Goal: Task Accomplishment & Management: Use online tool/utility

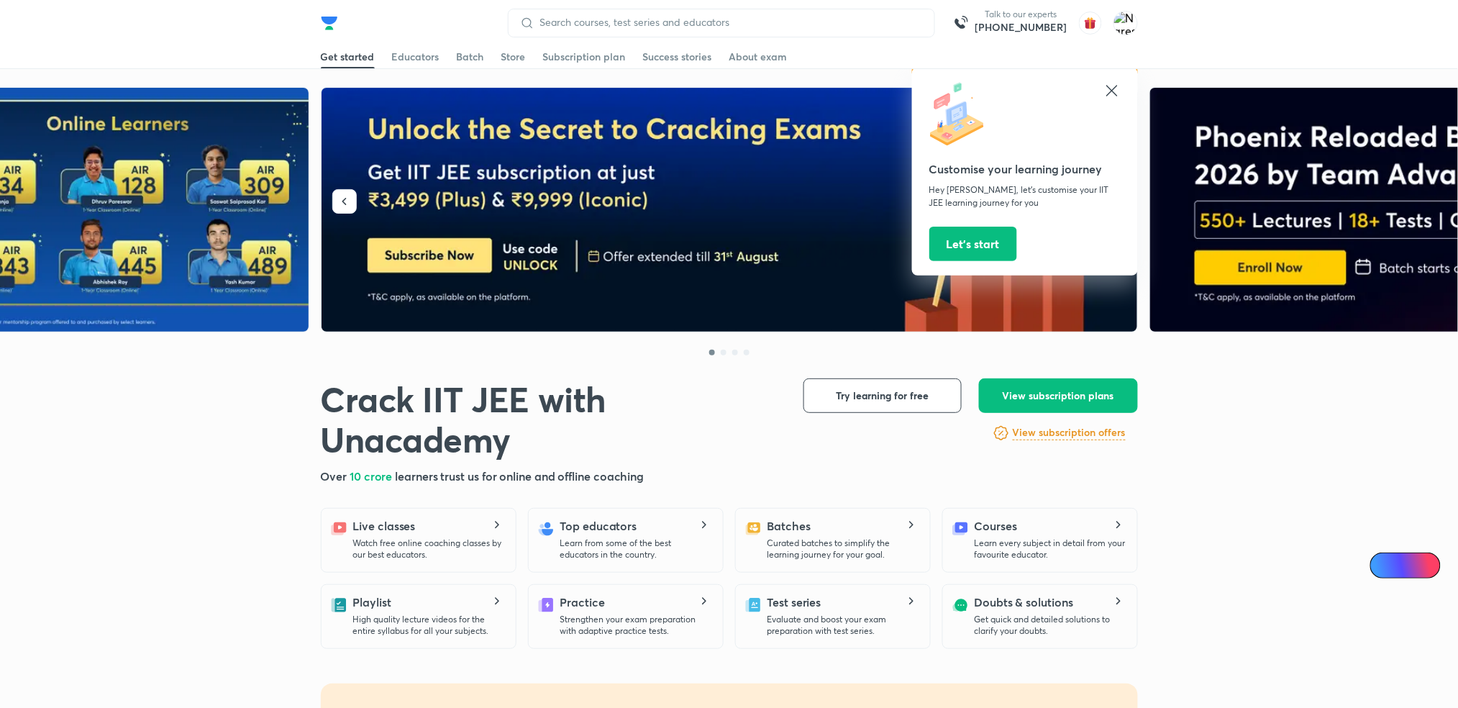
drag, startPoint x: 0, startPoint y: 0, endPoint x: 1110, endPoint y: 91, distance: 1113.6
click at [1110, 91] on icon at bounding box center [1111, 90] width 11 height 11
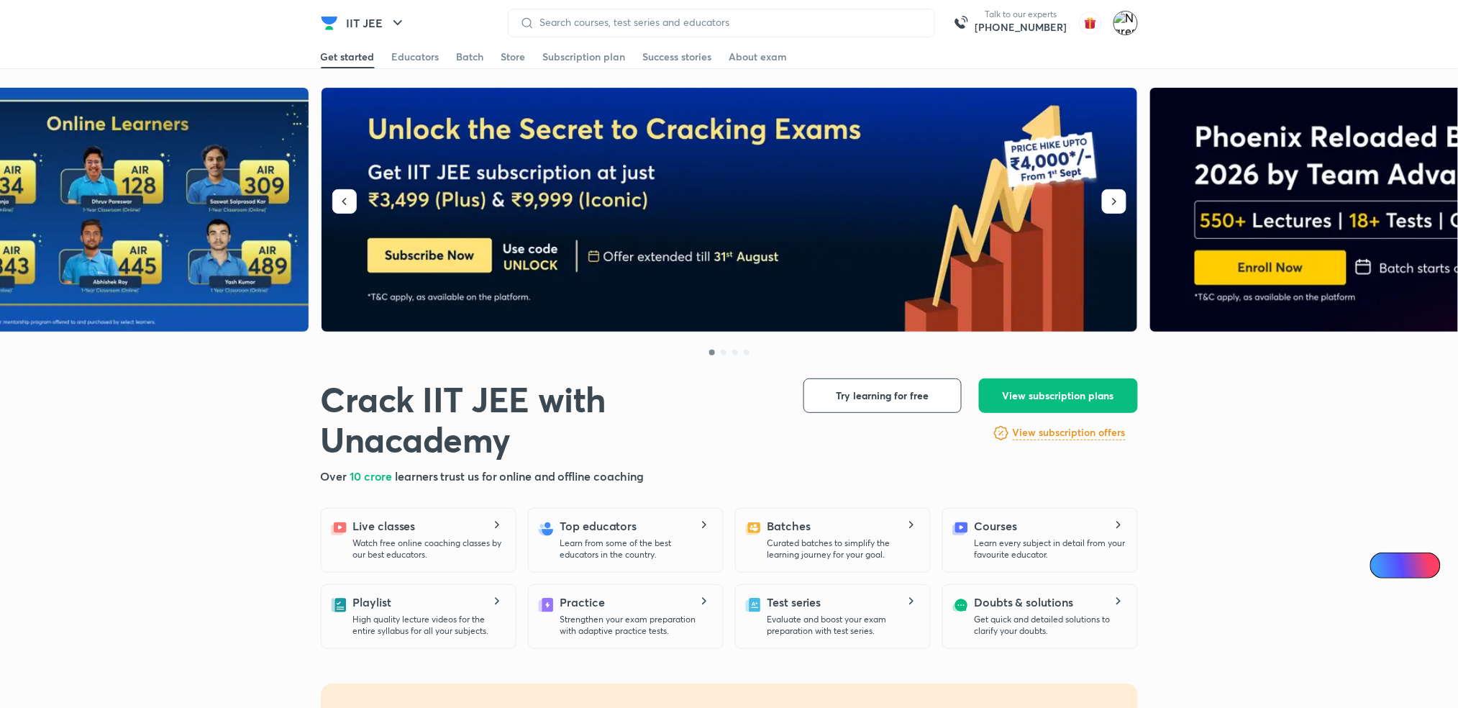
click at [1119, 16] on img at bounding box center [1125, 23] width 24 height 24
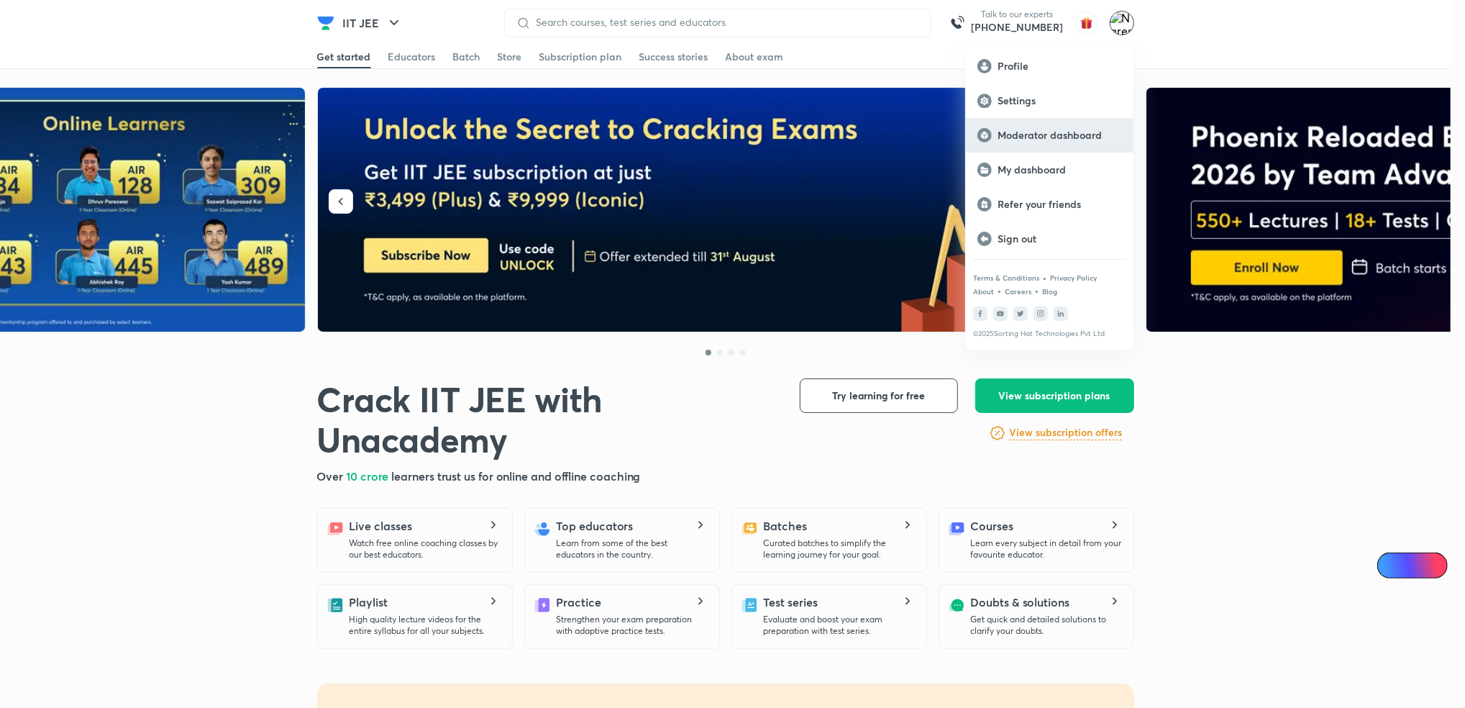
click at [1039, 124] on div "Moderator dashboard" at bounding box center [1050, 135] width 168 height 35
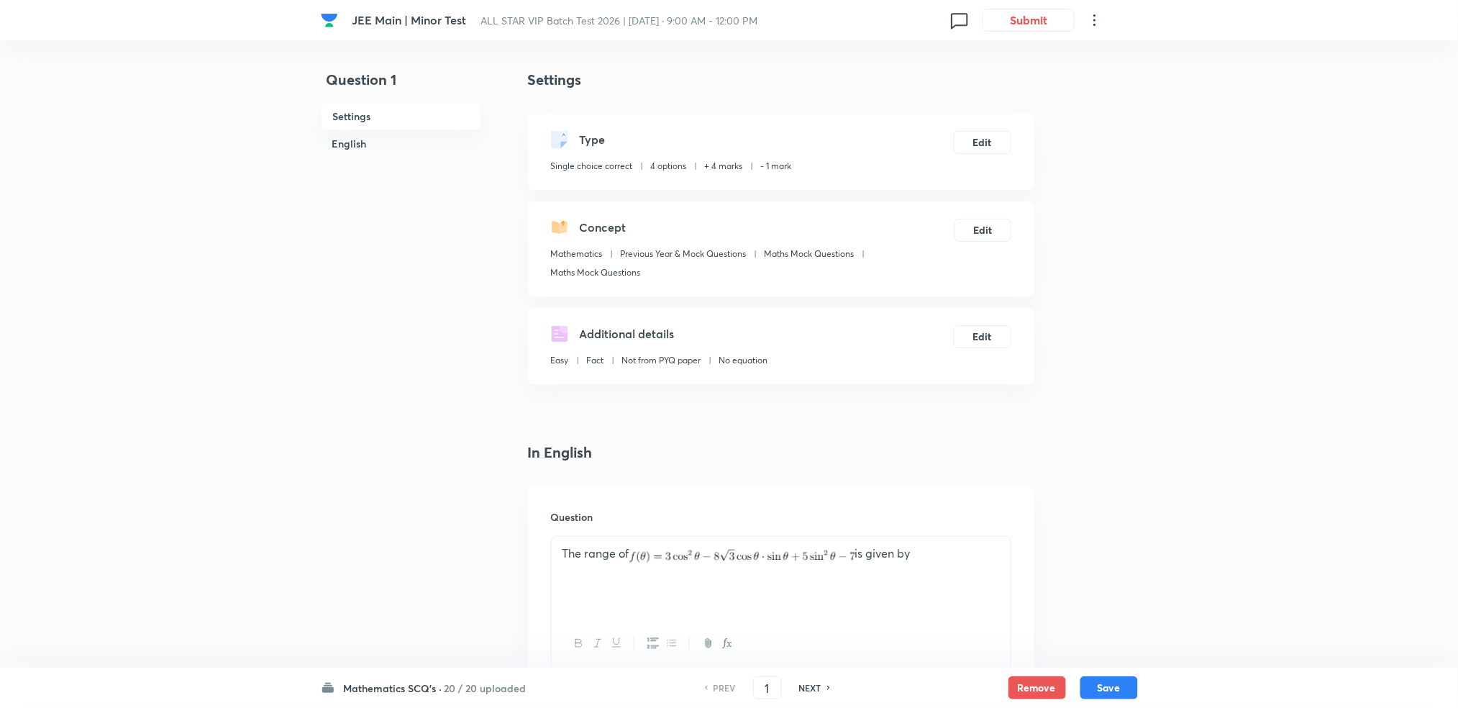
scroll to position [250, 0]
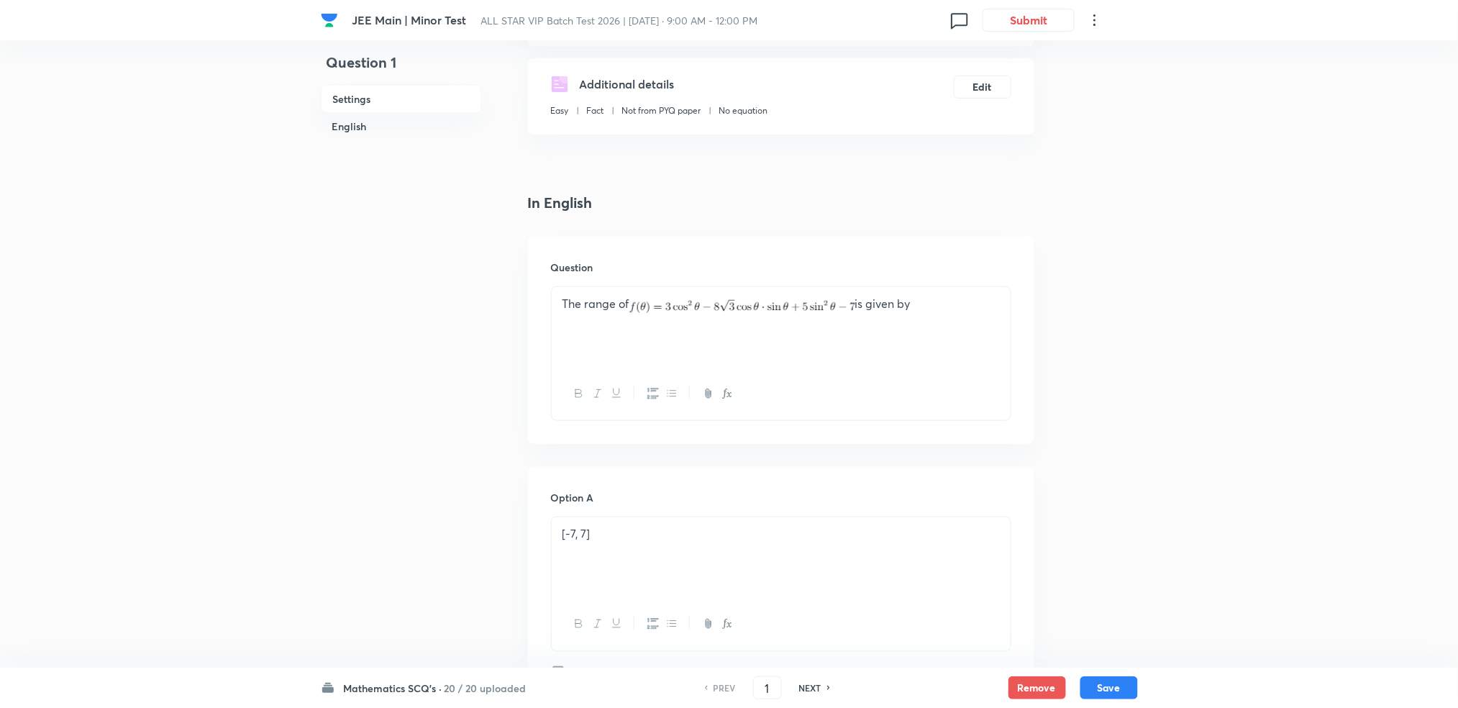
click at [726, 334] on div "The range of is given by" at bounding box center [781, 327] width 459 height 81
click at [676, 301] on img at bounding box center [742, 307] width 226 height 14
drag, startPoint x: 560, startPoint y: 302, endPoint x: 958, endPoint y: 314, distance: 397.9
click at [958, 314] on div "The range of is given by" at bounding box center [781, 327] width 459 height 81
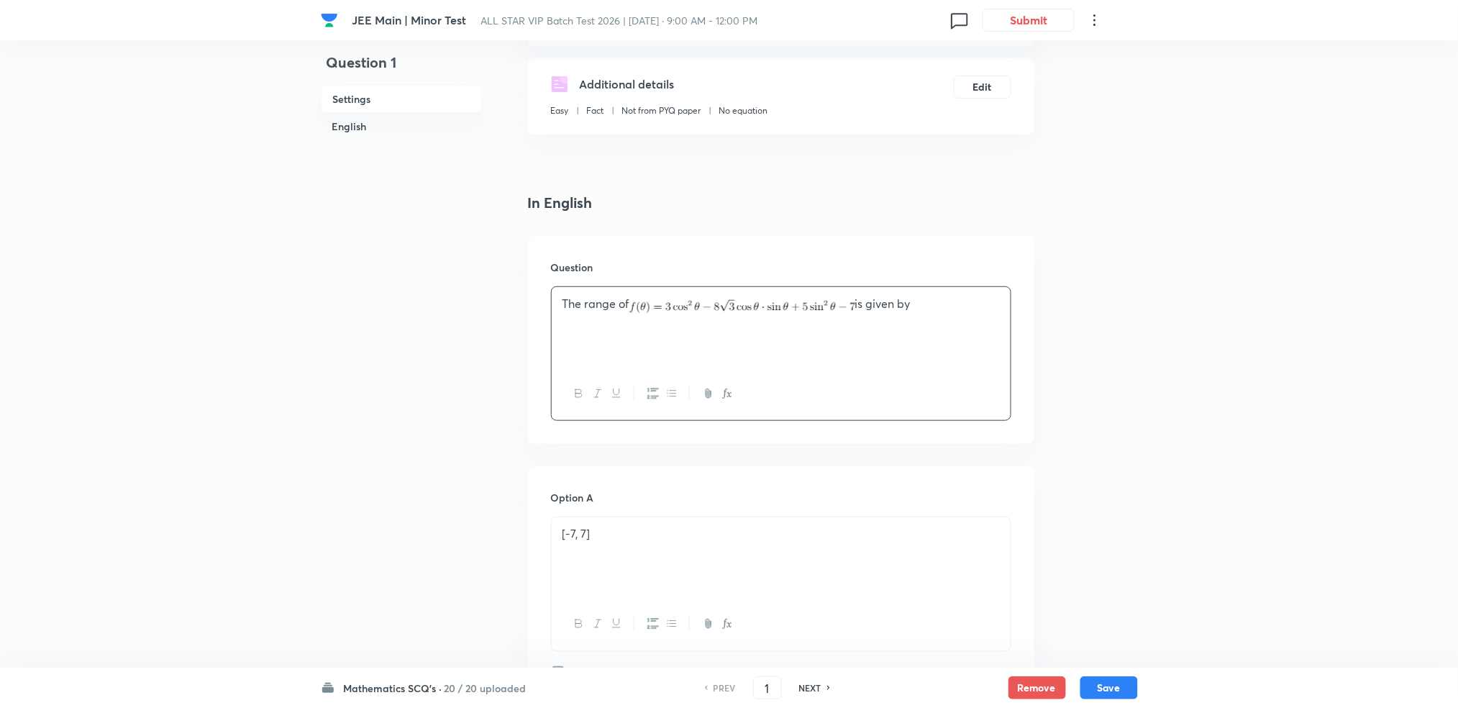
click at [958, 314] on div "The range of is given by" at bounding box center [781, 327] width 459 height 81
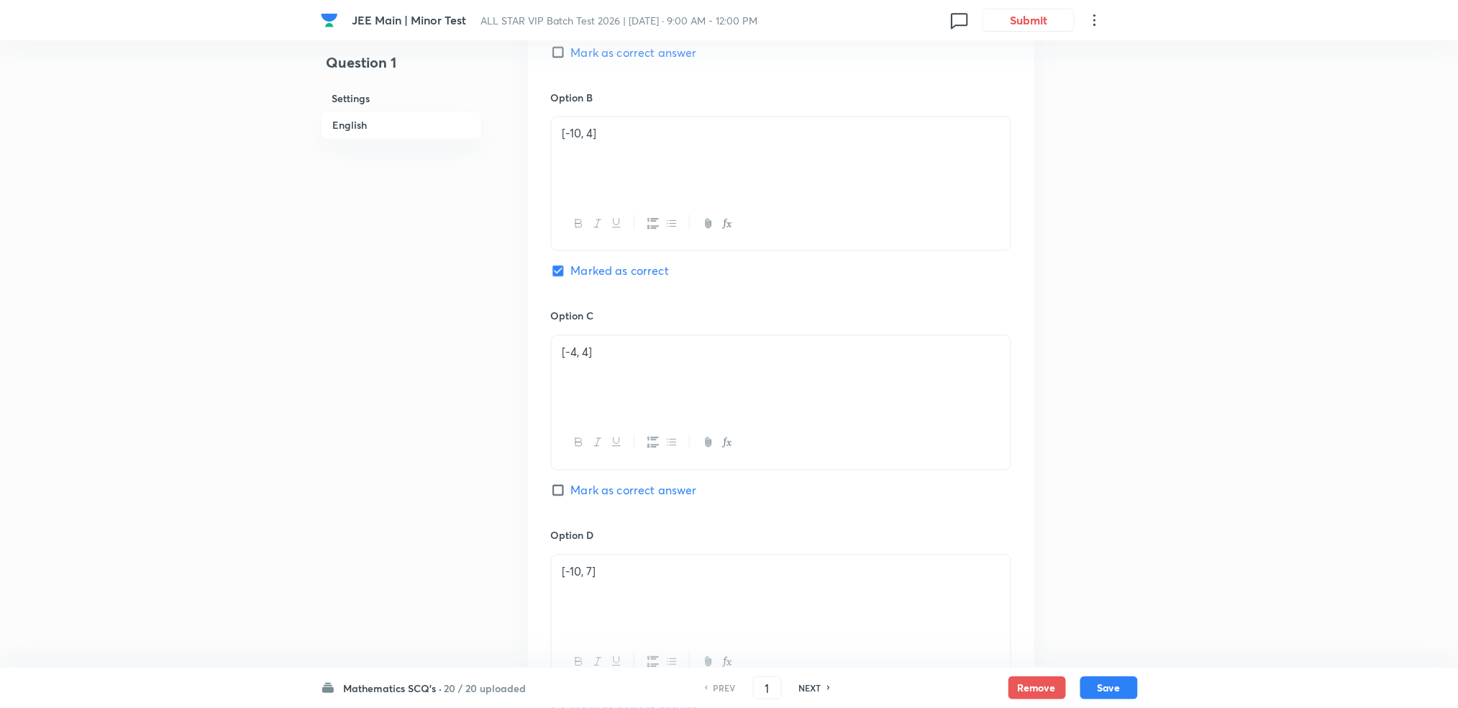
scroll to position [1236, 0]
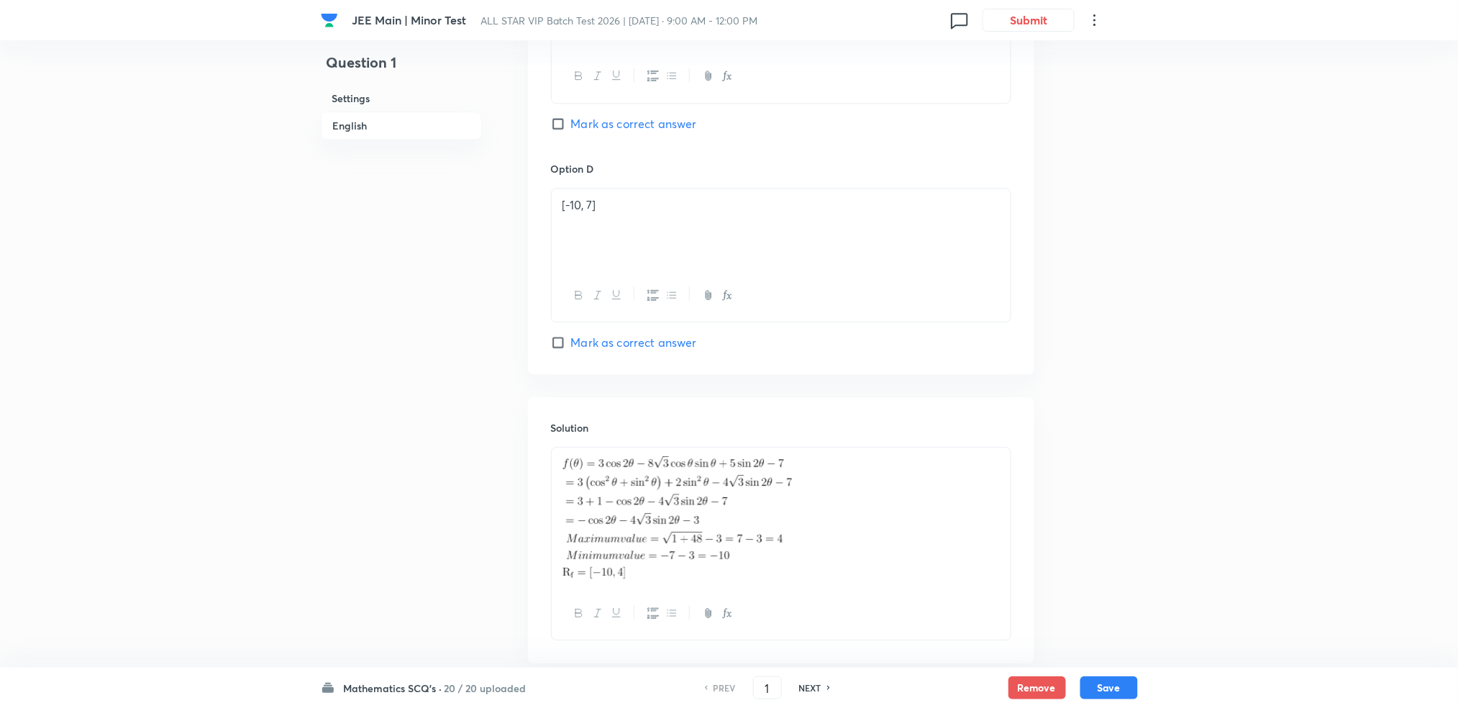
click at [654, 506] on img at bounding box center [677, 517] width 230 height 122
click at [855, 538] on p at bounding box center [780, 517] width 437 height 122
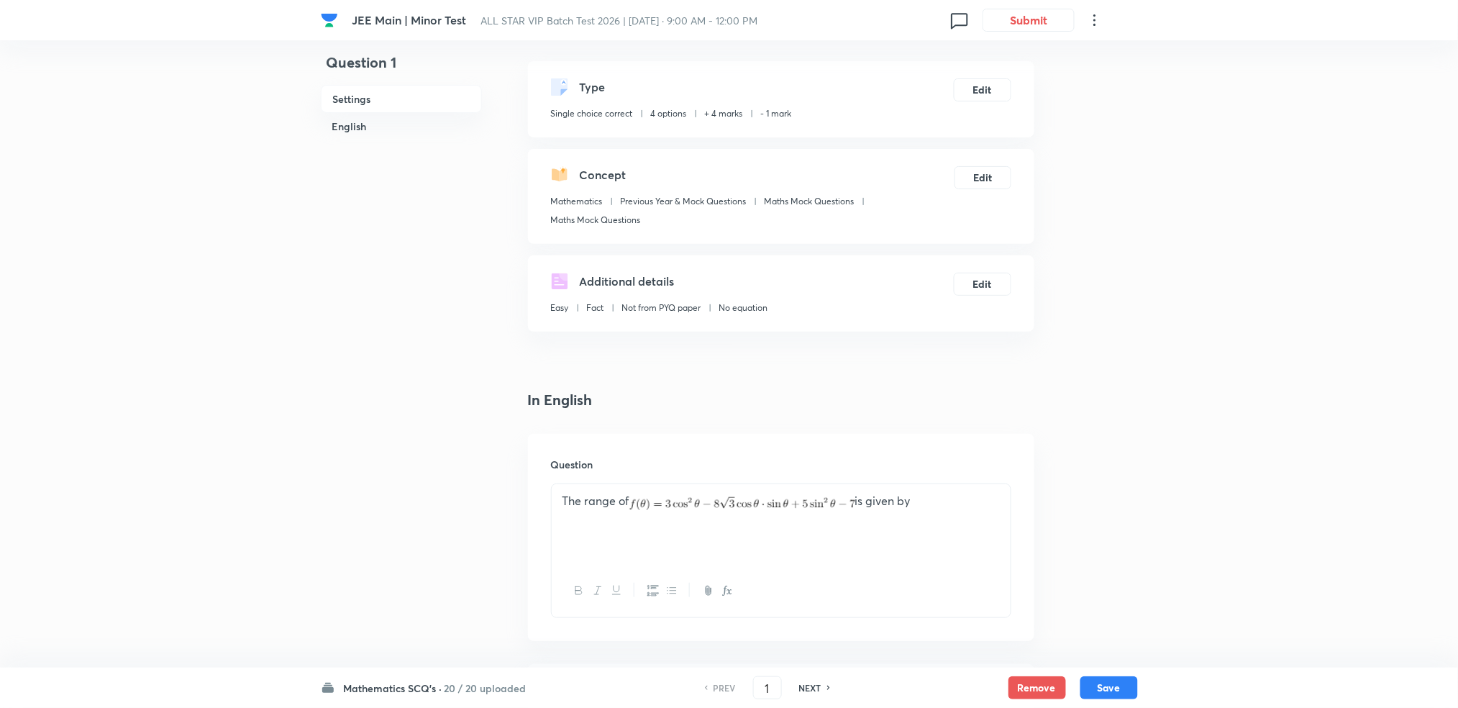
scroll to position [0, 0]
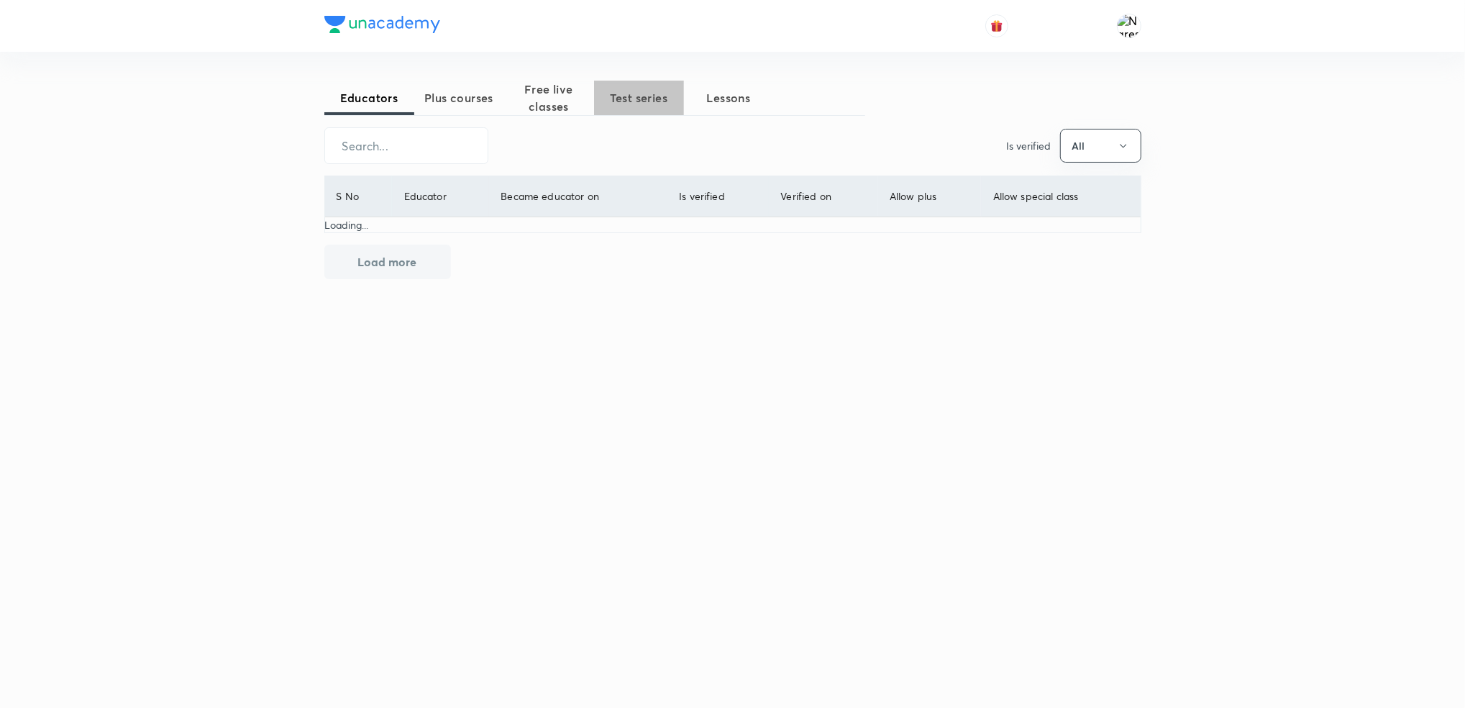
click at [637, 95] on span "Test series" at bounding box center [639, 97] width 90 height 17
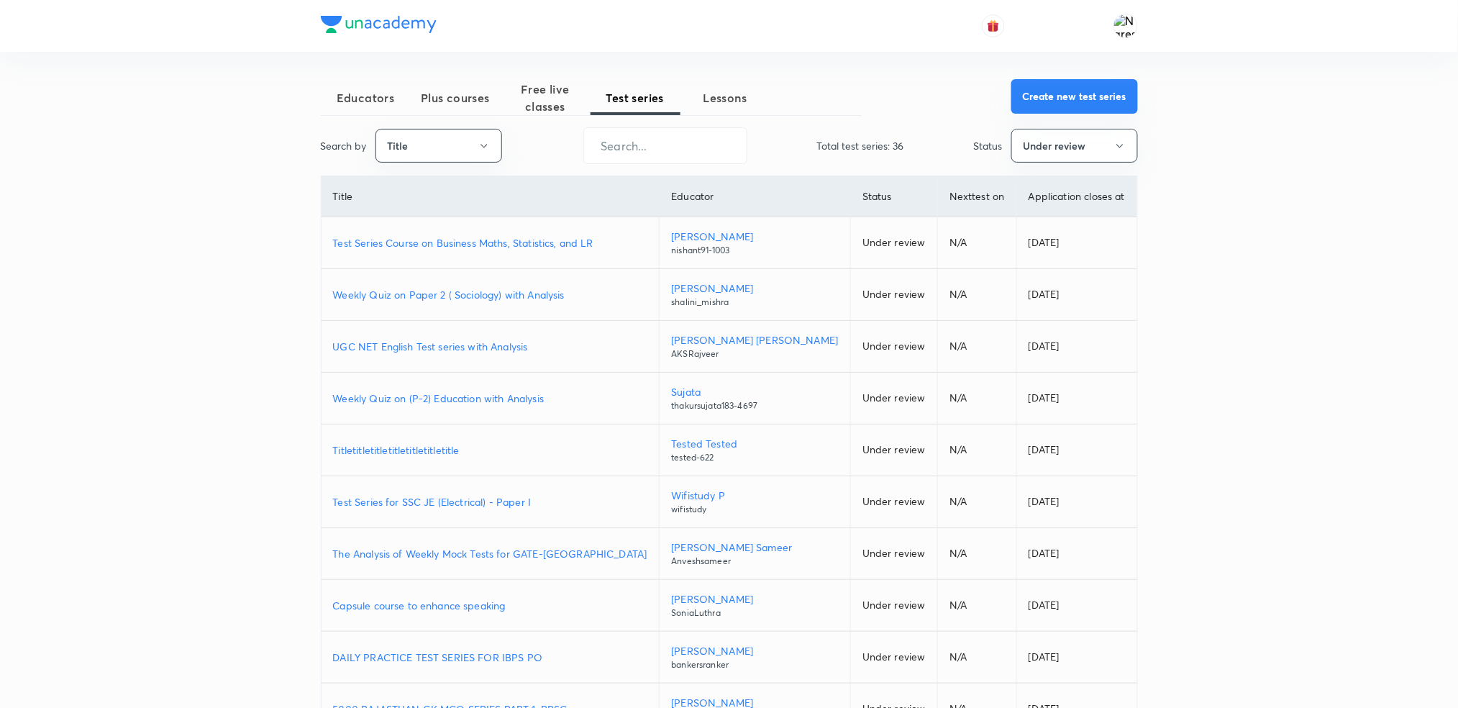
click at [1072, 94] on button "Create new test series" at bounding box center [1074, 96] width 127 height 35
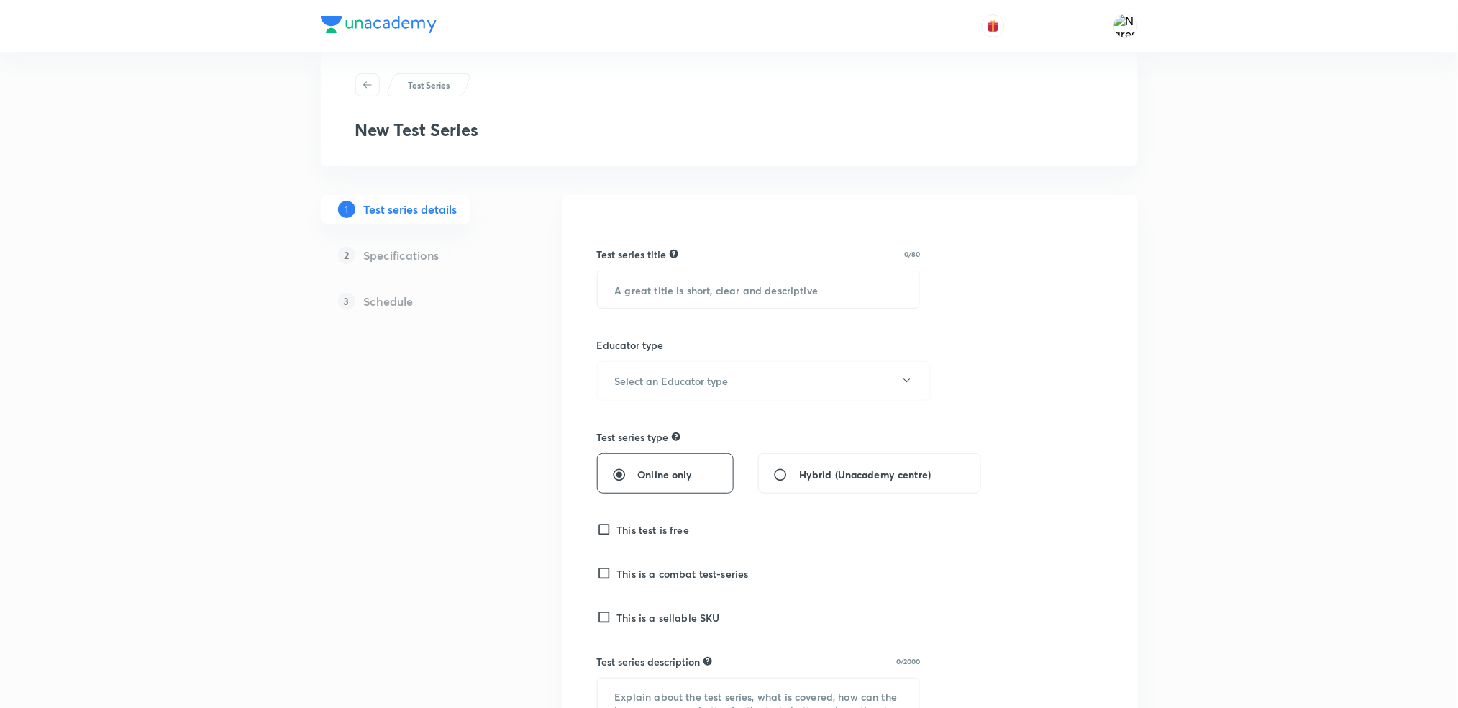
scroll to position [19, 0]
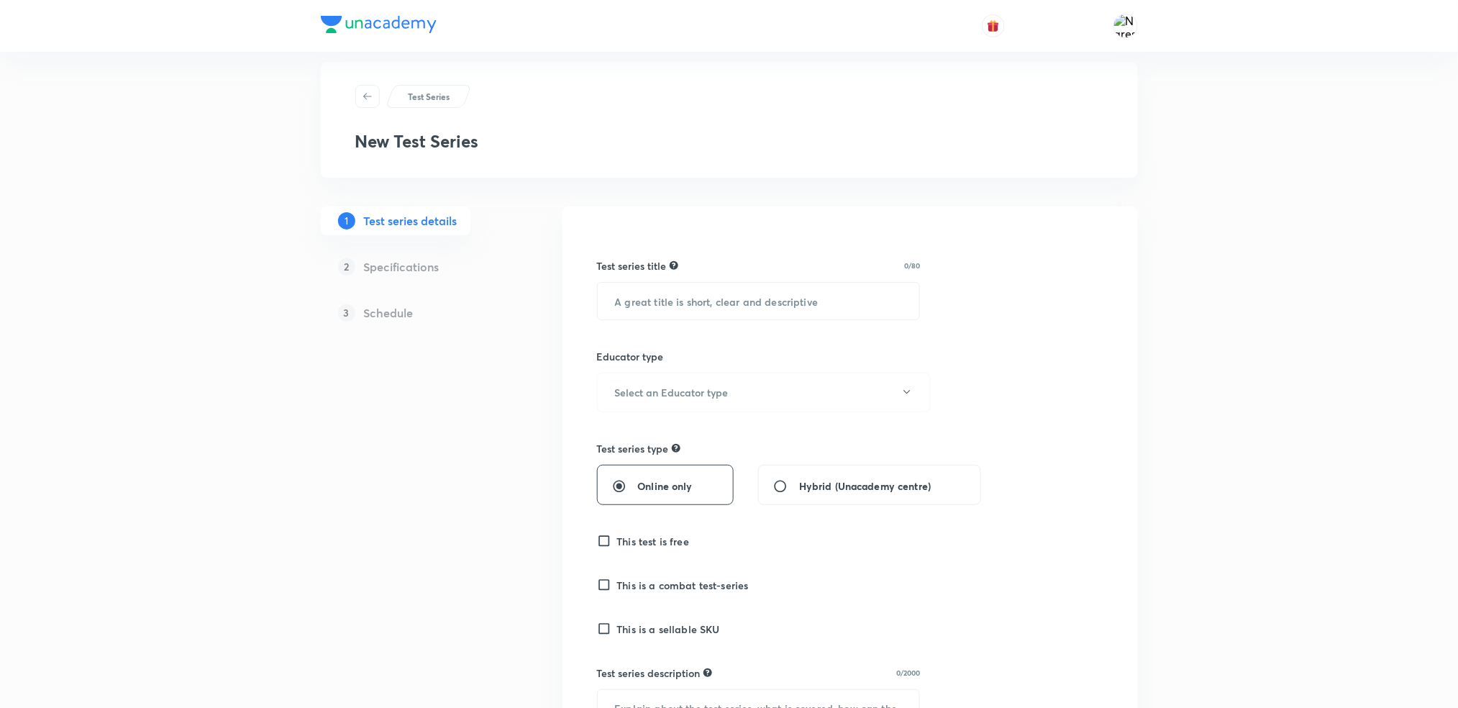
click at [363, 95] on icon at bounding box center [367, 96] width 9 height 6
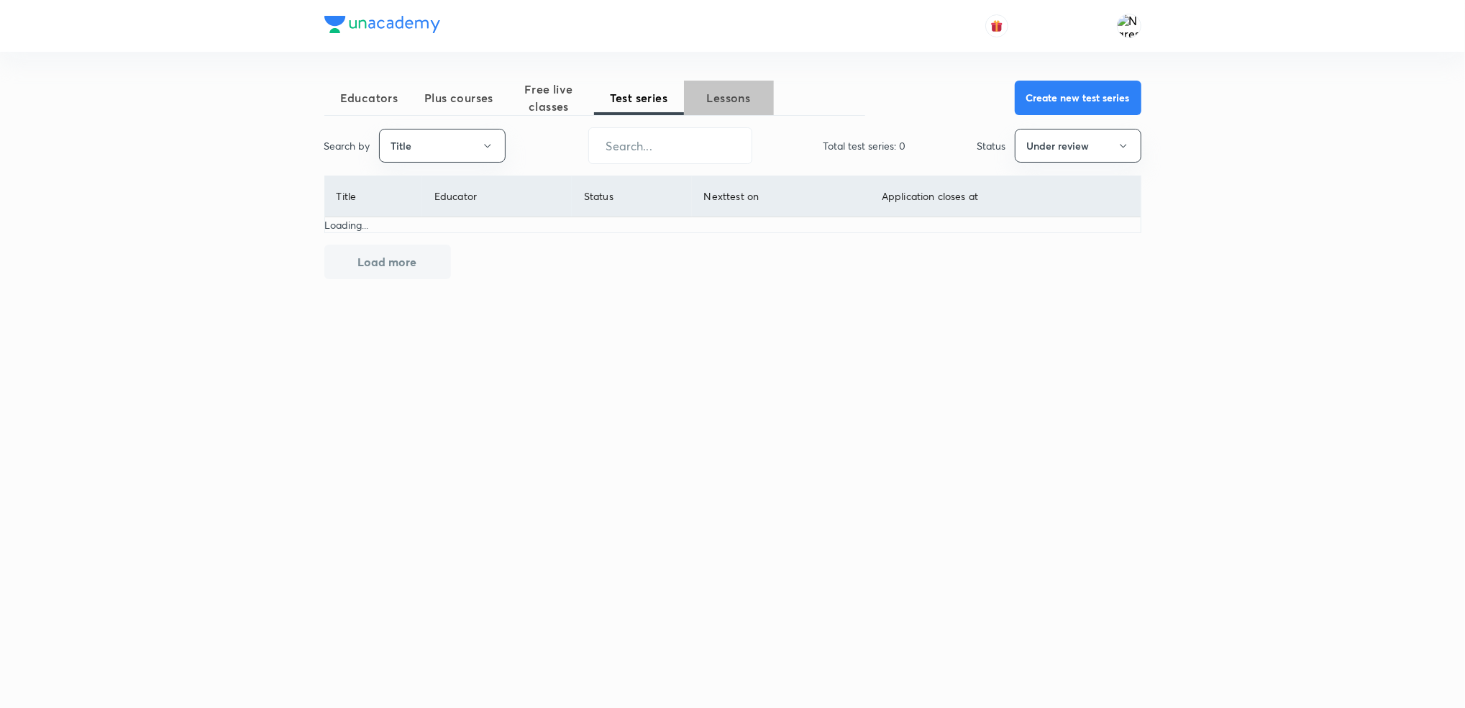
click at [711, 102] on span "Lessons" at bounding box center [729, 97] width 90 height 17
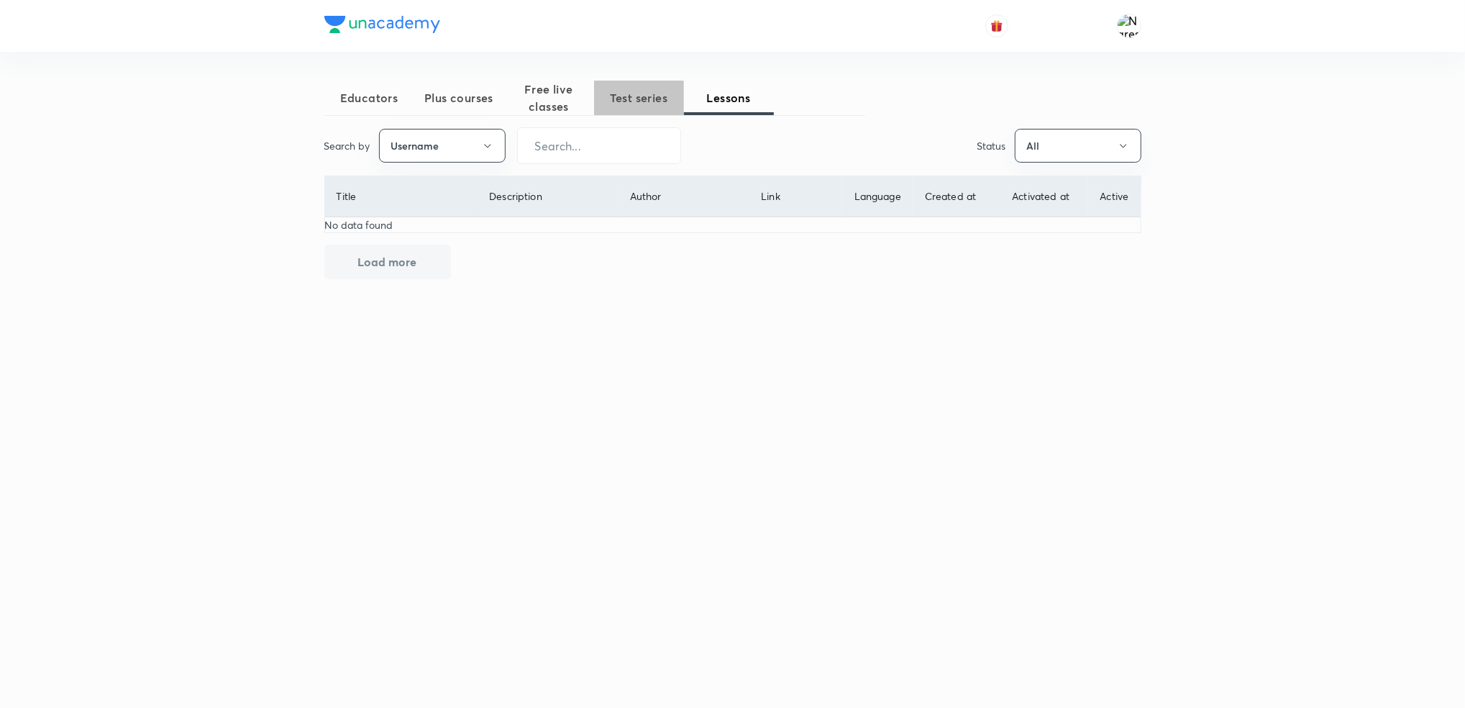
click at [639, 106] on span "Test series" at bounding box center [639, 97] width 90 height 17
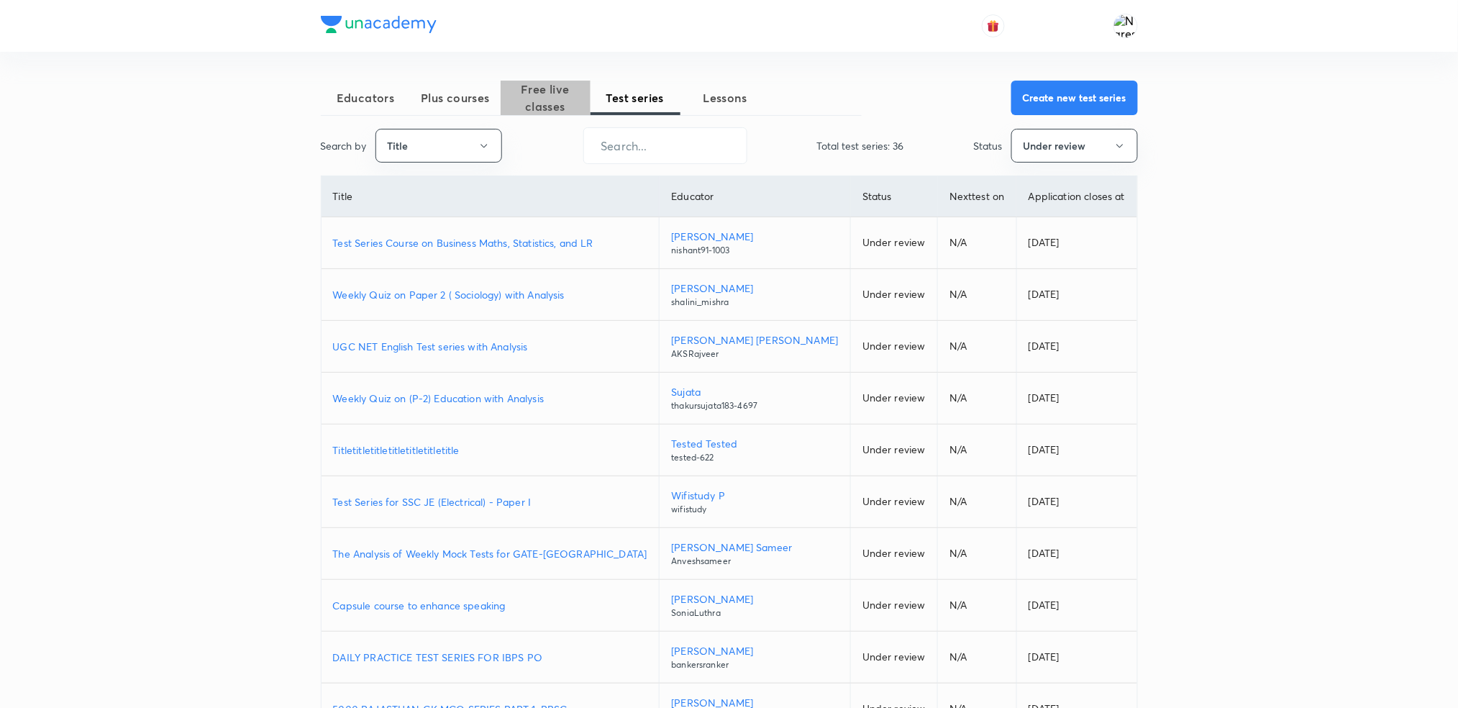
click at [567, 106] on span "Free live classes" at bounding box center [546, 98] width 90 height 35
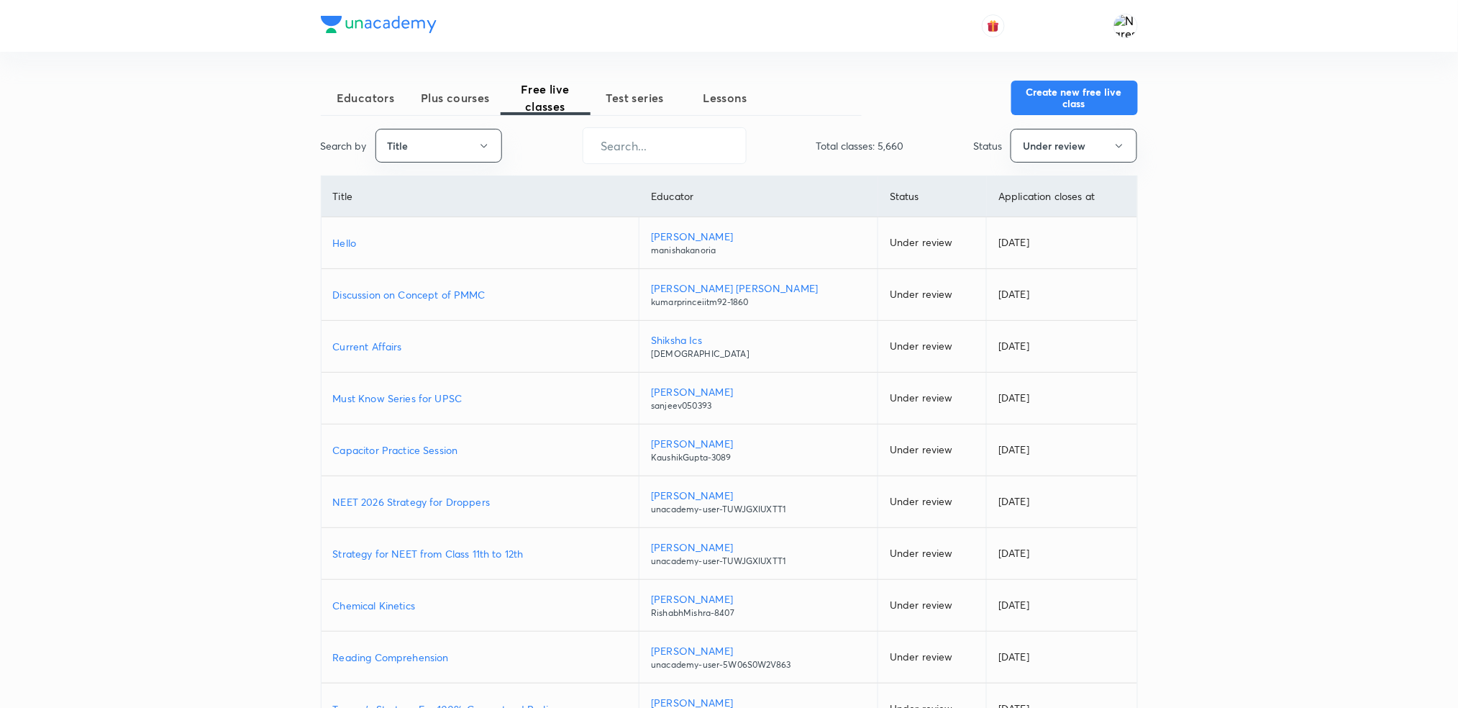
click at [639, 107] on button "Test series" at bounding box center [636, 98] width 90 height 35
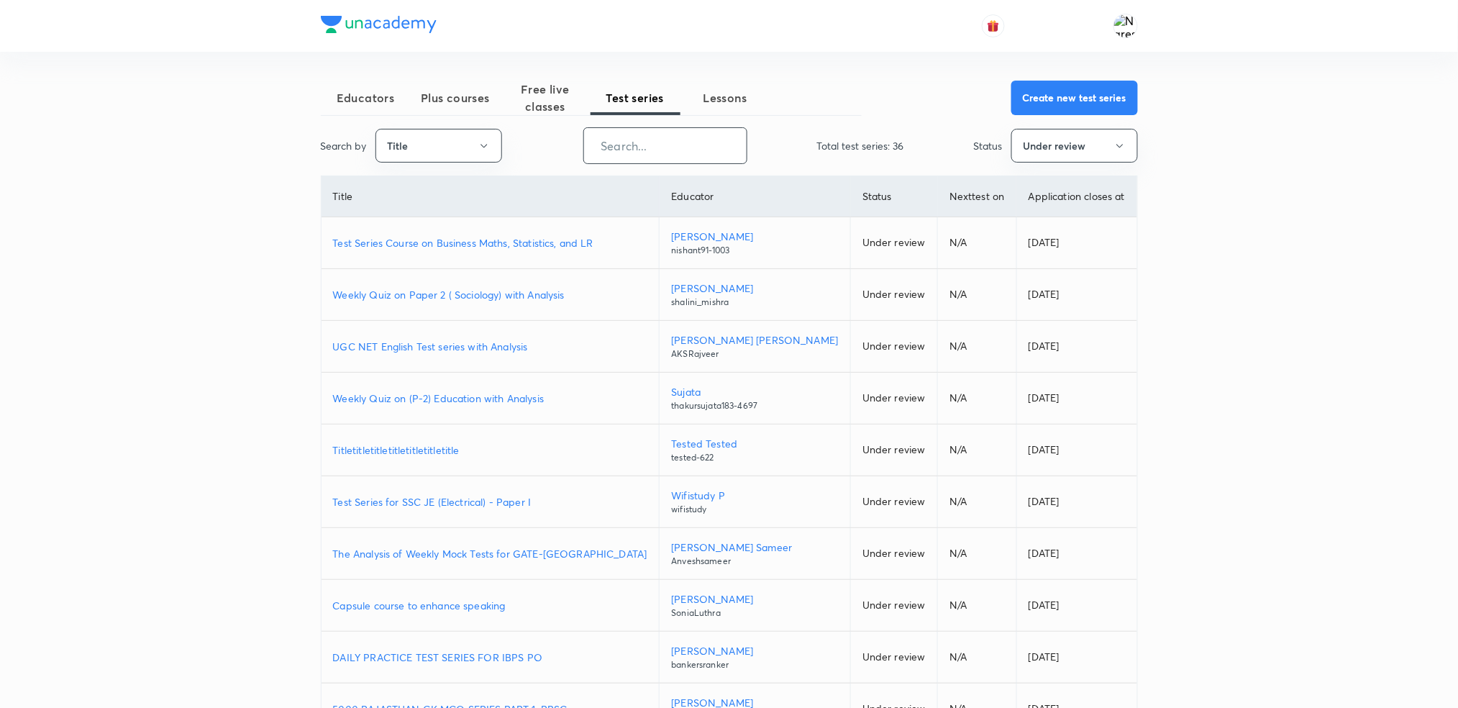
click at [614, 145] on input "text" at bounding box center [665, 145] width 163 height 37
click at [668, 139] on input "text" at bounding box center [665, 145] width 163 height 37
click at [1086, 147] on button "Under review" at bounding box center [1074, 146] width 127 height 34
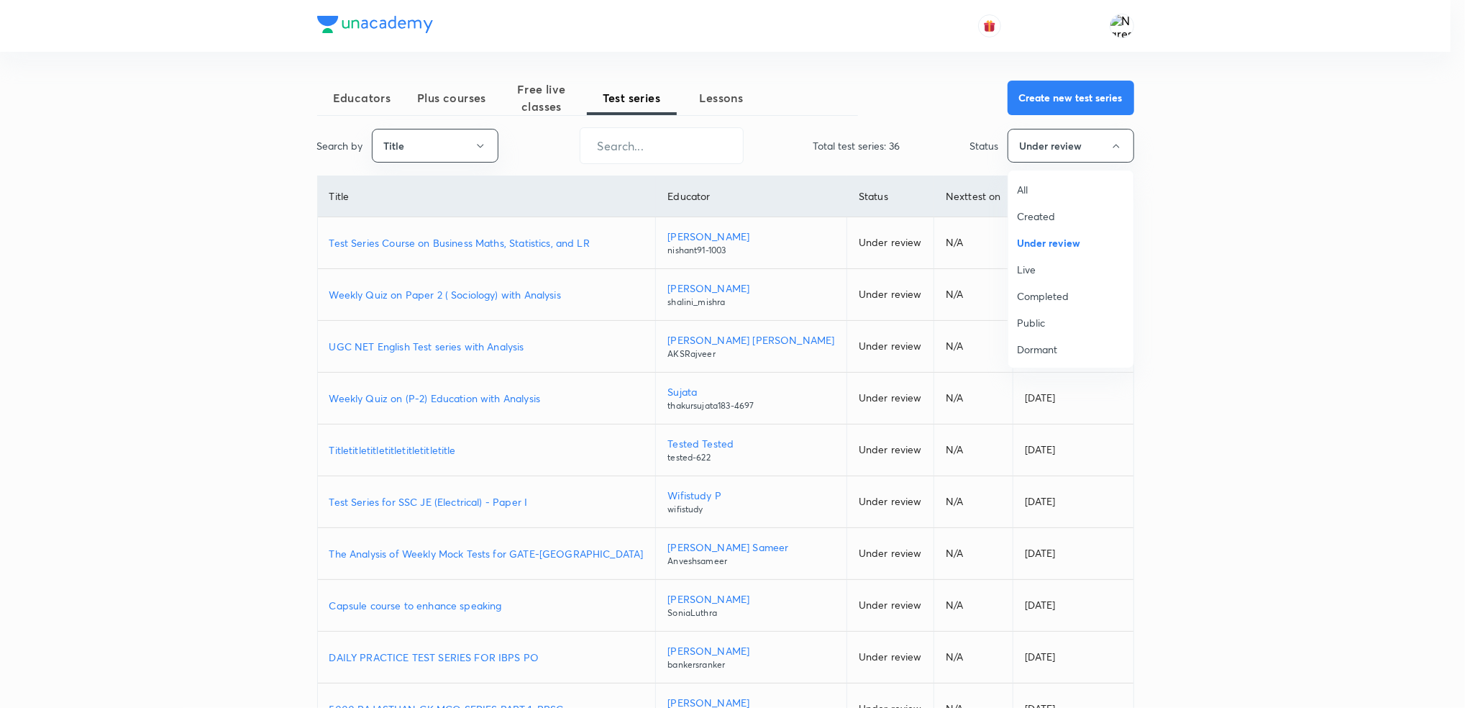
click at [1034, 188] on span "All" at bounding box center [1071, 189] width 108 height 15
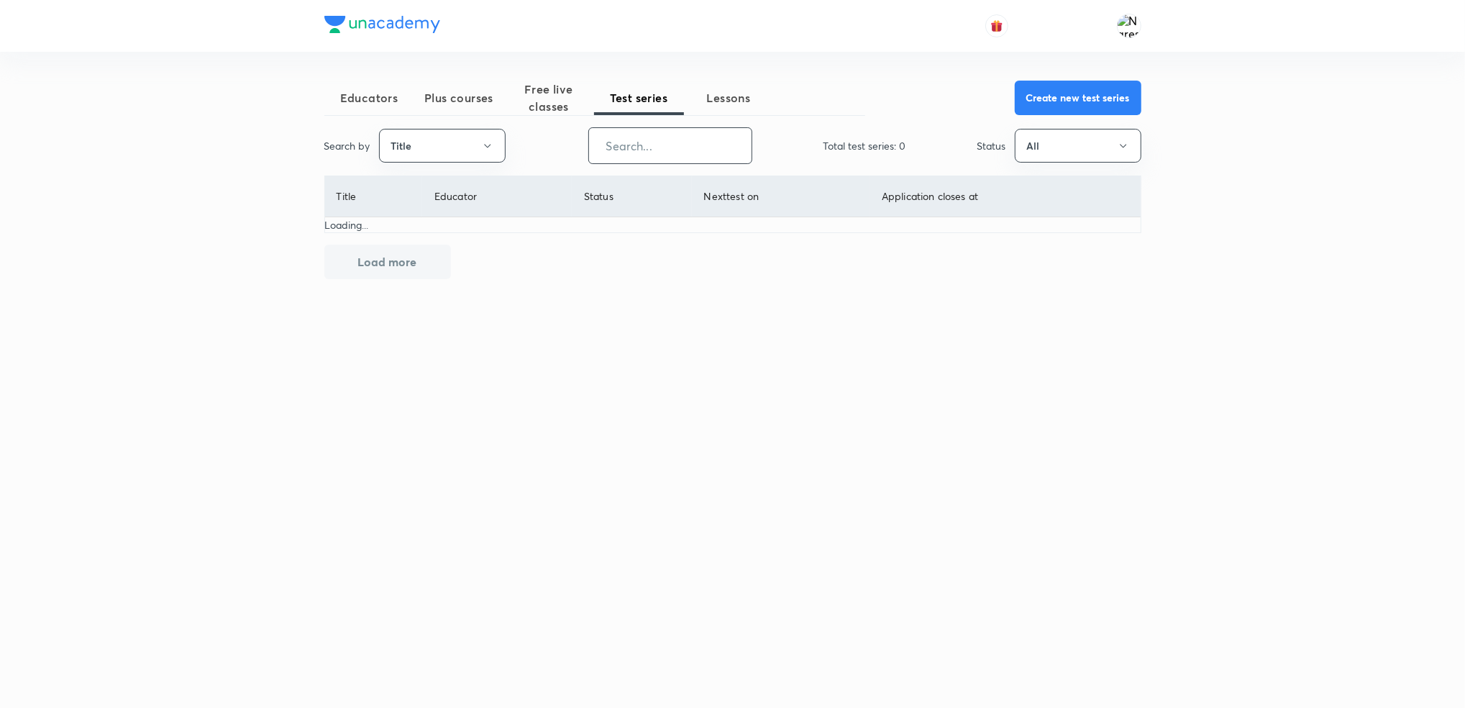
click at [679, 147] on input "text" at bounding box center [670, 145] width 163 height 37
click at [1080, 138] on button "All" at bounding box center [1078, 146] width 127 height 34
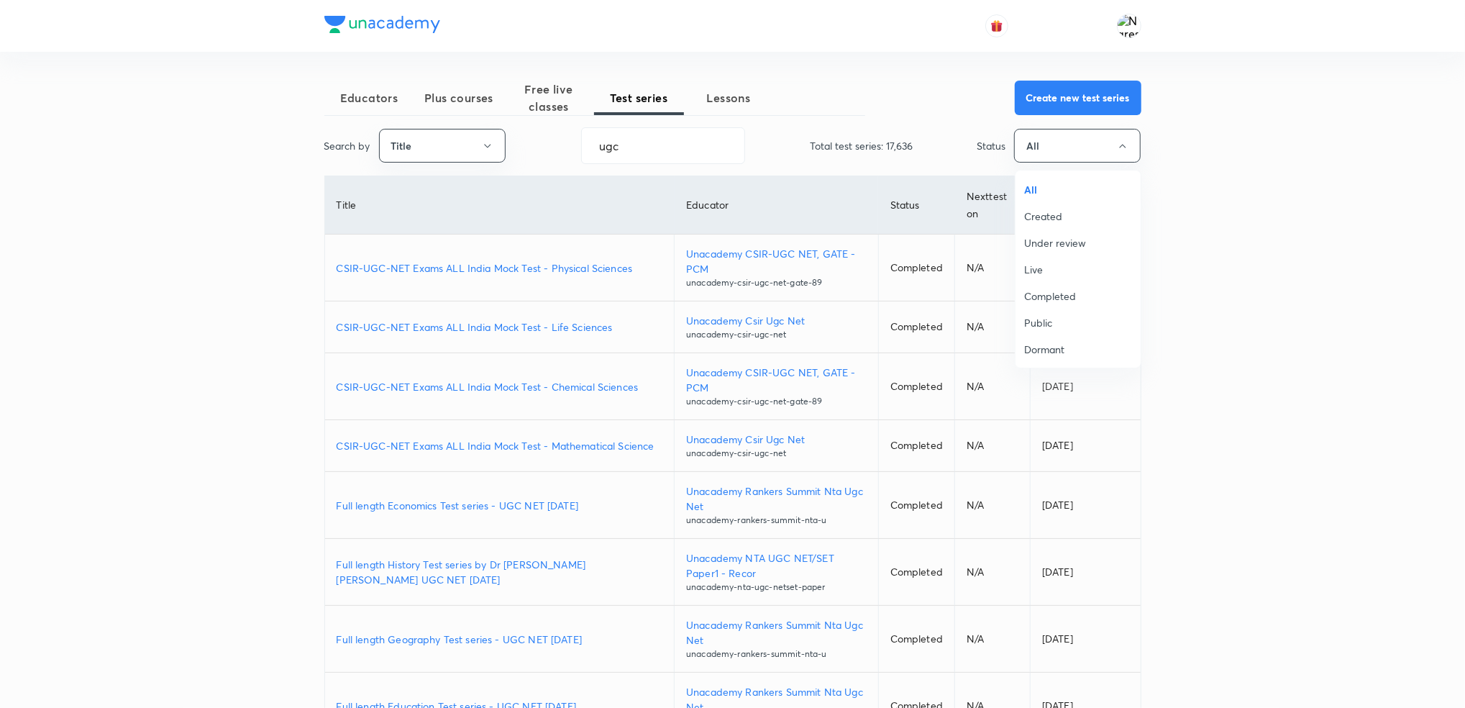
click at [629, 148] on div at bounding box center [732, 354] width 1465 height 708
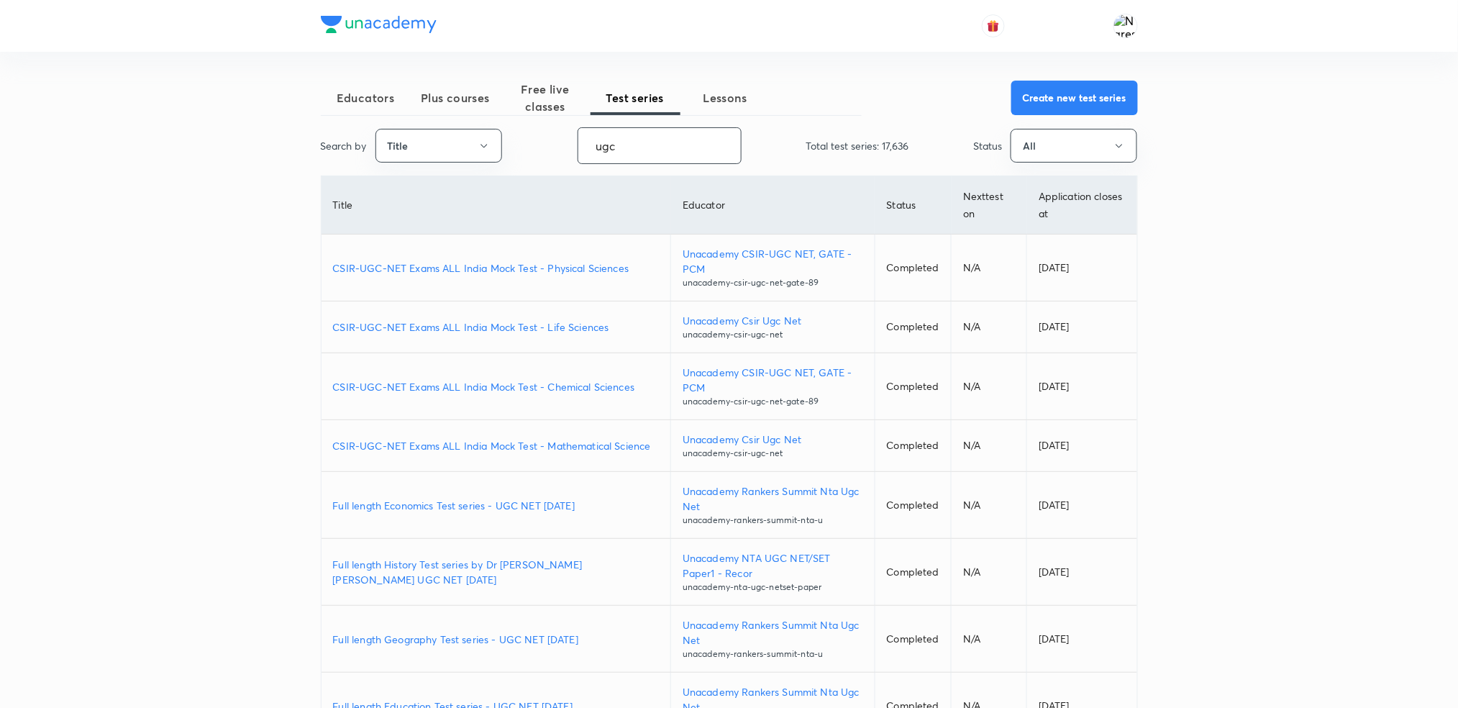
click at [611, 146] on input "ugc" at bounding box center [659, 145] width 163 height 37
click at [652, 142] on input "ugc" at bounding box center [659, 145] width 163 height 37
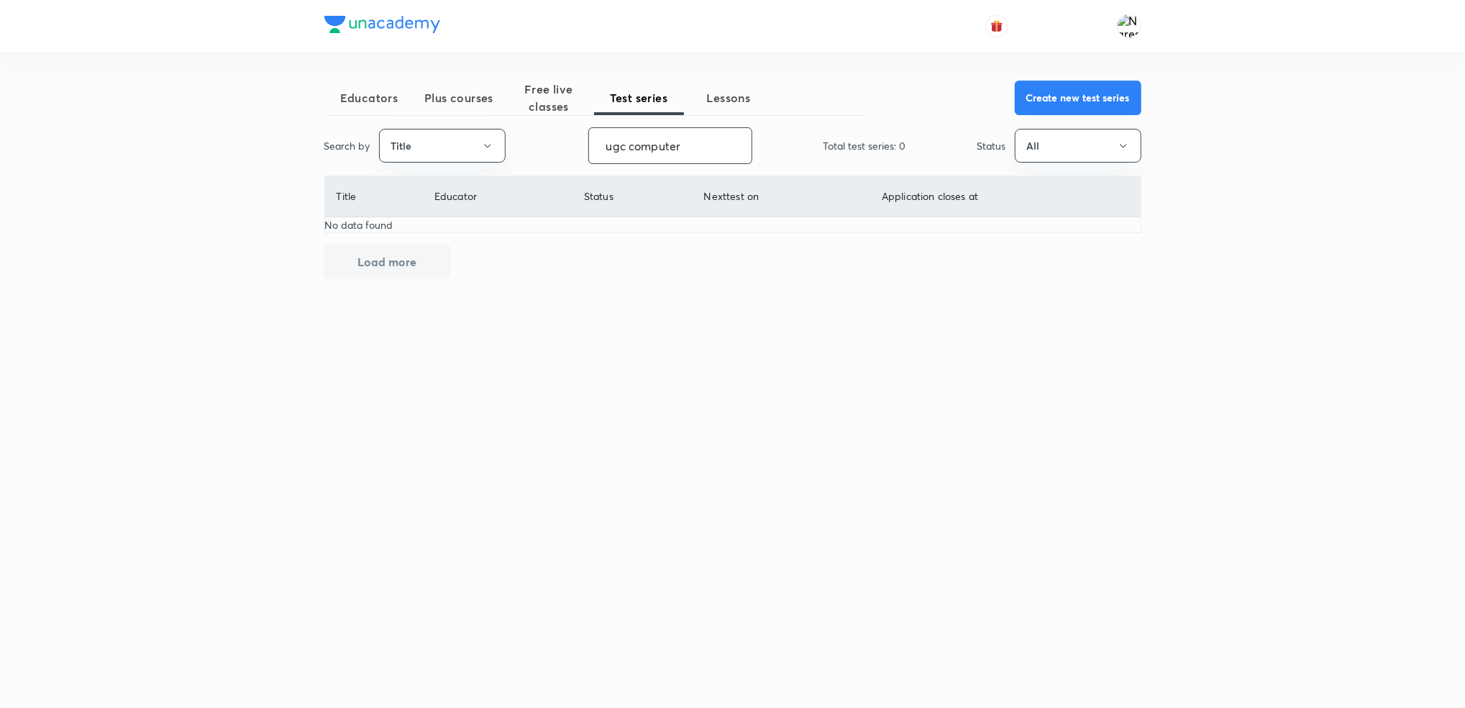
drag, startPoint x: 627, startPoint y: 144, endPoint x: 535, endPoint y: 127, distance: 92.8
click at [535, 127] on div "Search by Title ugc computer ​ Total test series: 0 Status All" at bounding box center [732, 145] width 817 height 37
type input "computer"
click at [484, 137] on button "Title" at bounding box center [442, 146] width 127 height 34
click at [484, 137] on div at bounding box center [732, 354] width 1465 height 708
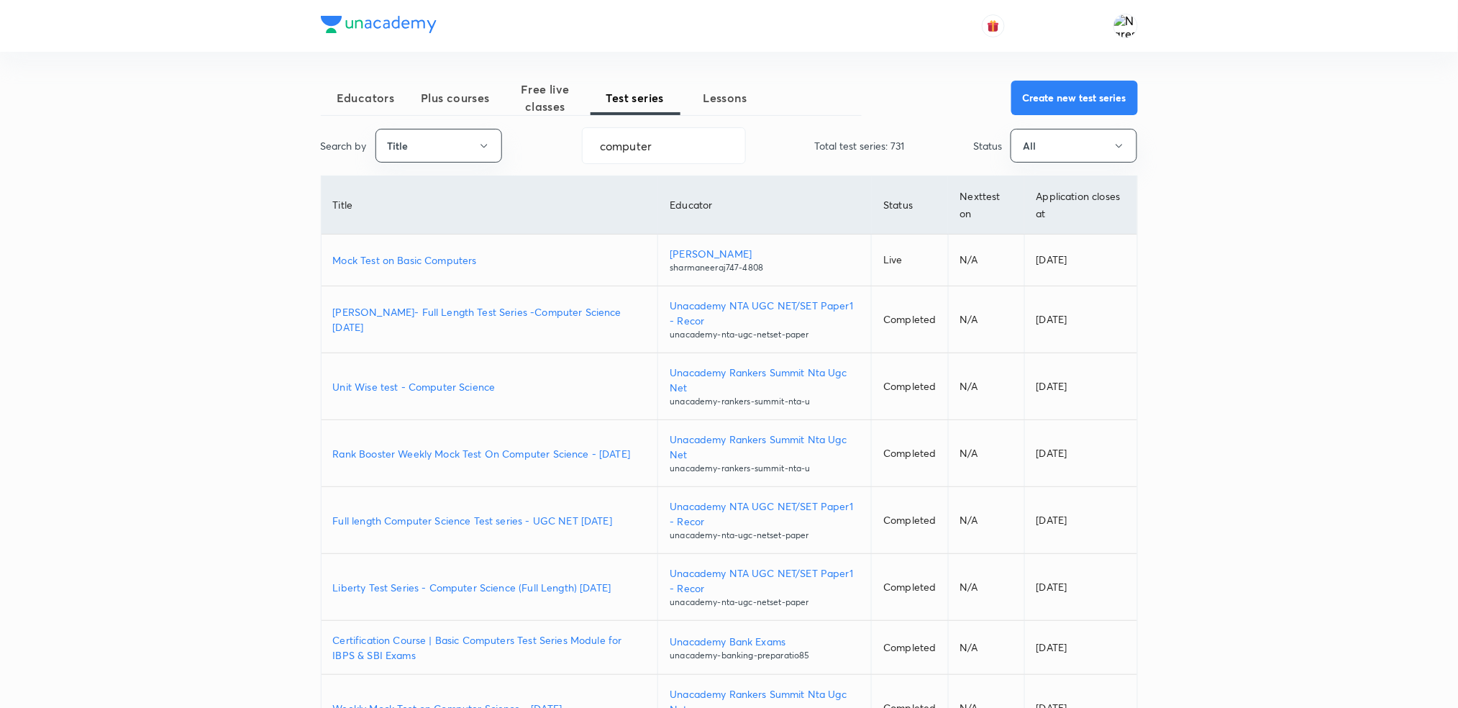
click at [282, 333] on div "Educators Plus courses Free live classes Test series Lessons Create new test se…" at bounding box center [729, 467] width 1458 height 935
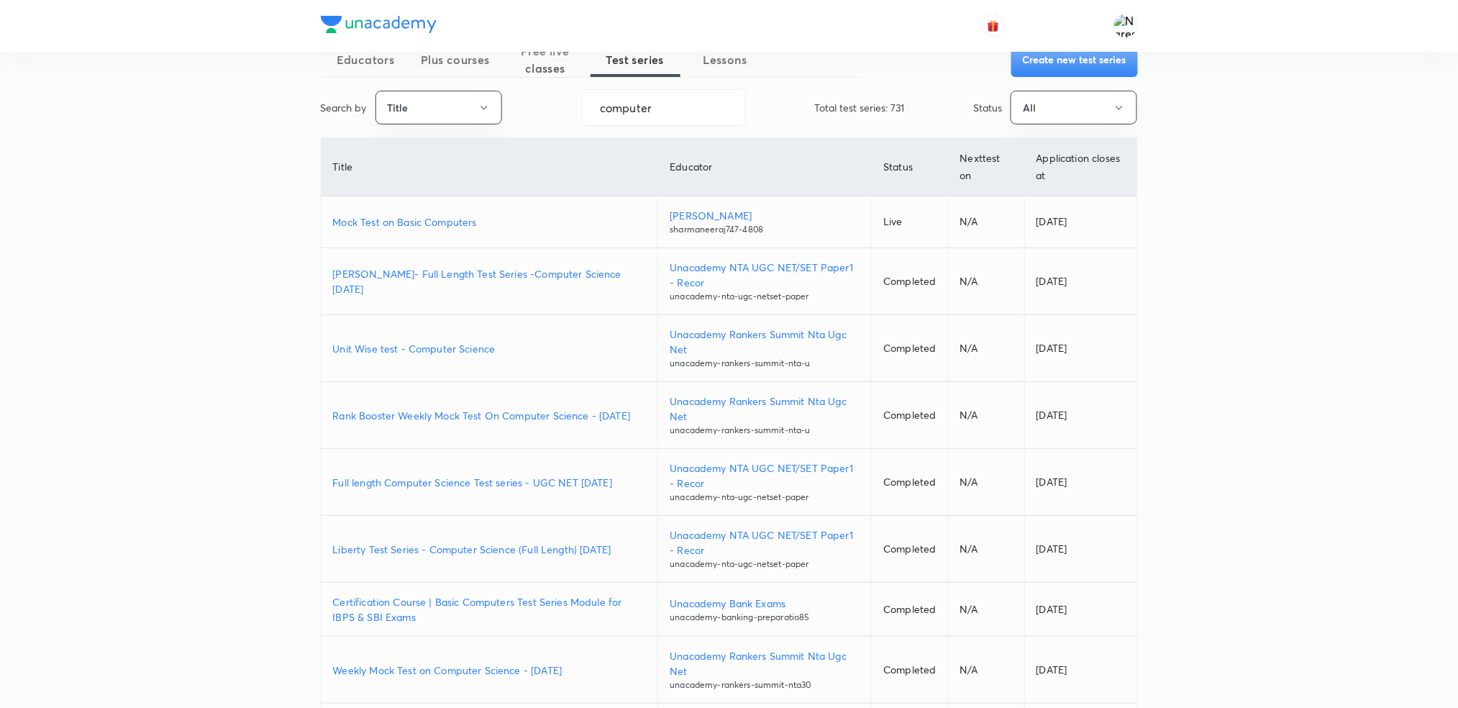
click at [473, 486] on p "Full length Computer Science Test series - UGC NET Dec 2024" at bounding box center [490, 482] width 314 height 15
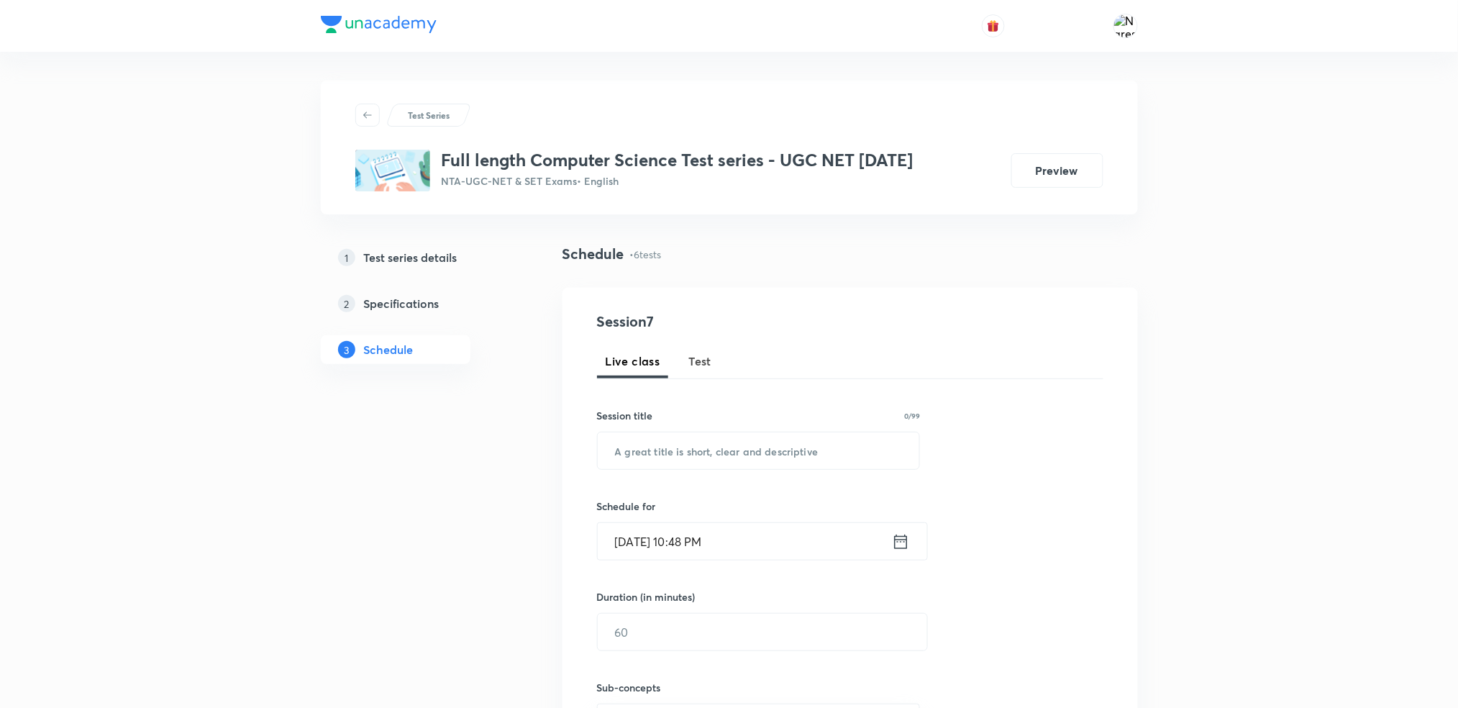
click at [418, 308] on h5 "Specifications" at bounding box center [402, 303] width 76 height 17
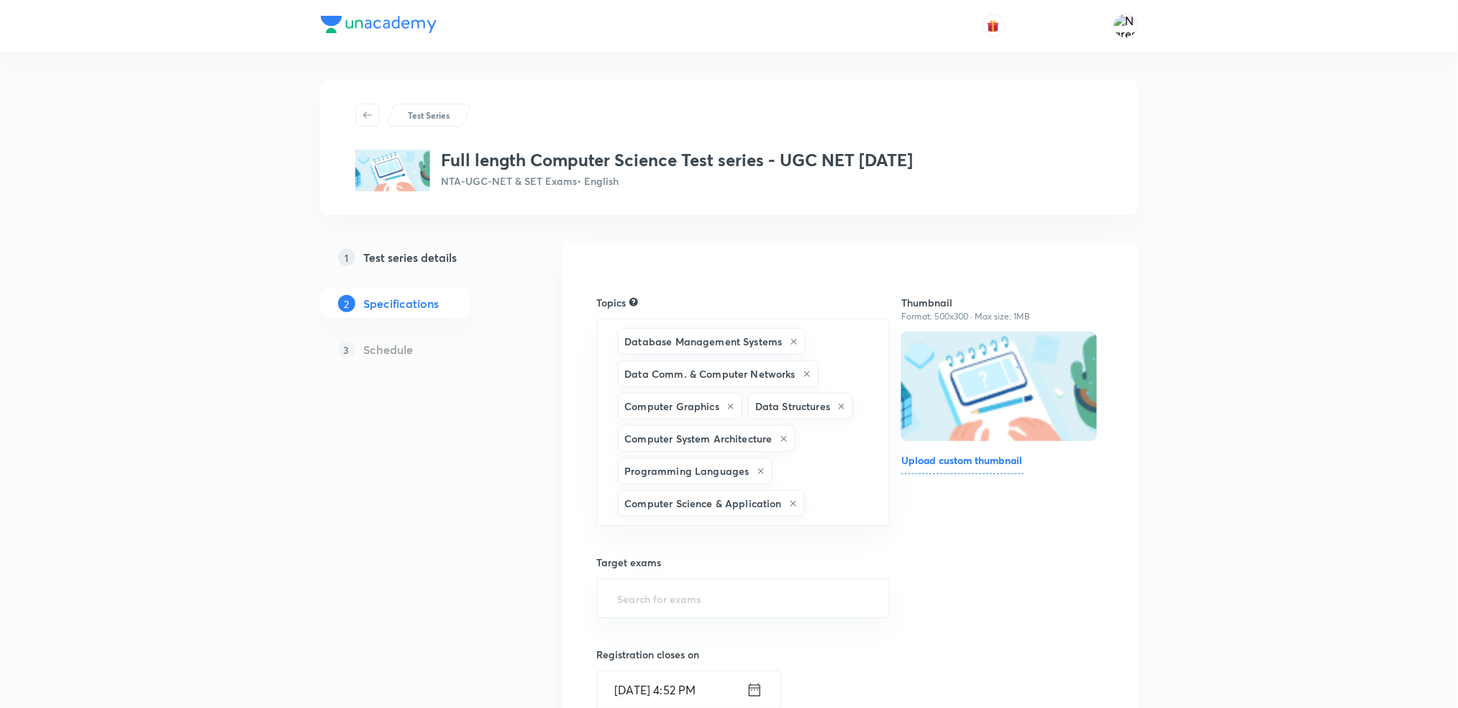
click at [423, 247] on link "1 Test series details" at bounding box center [419, 257] width 196 height 29
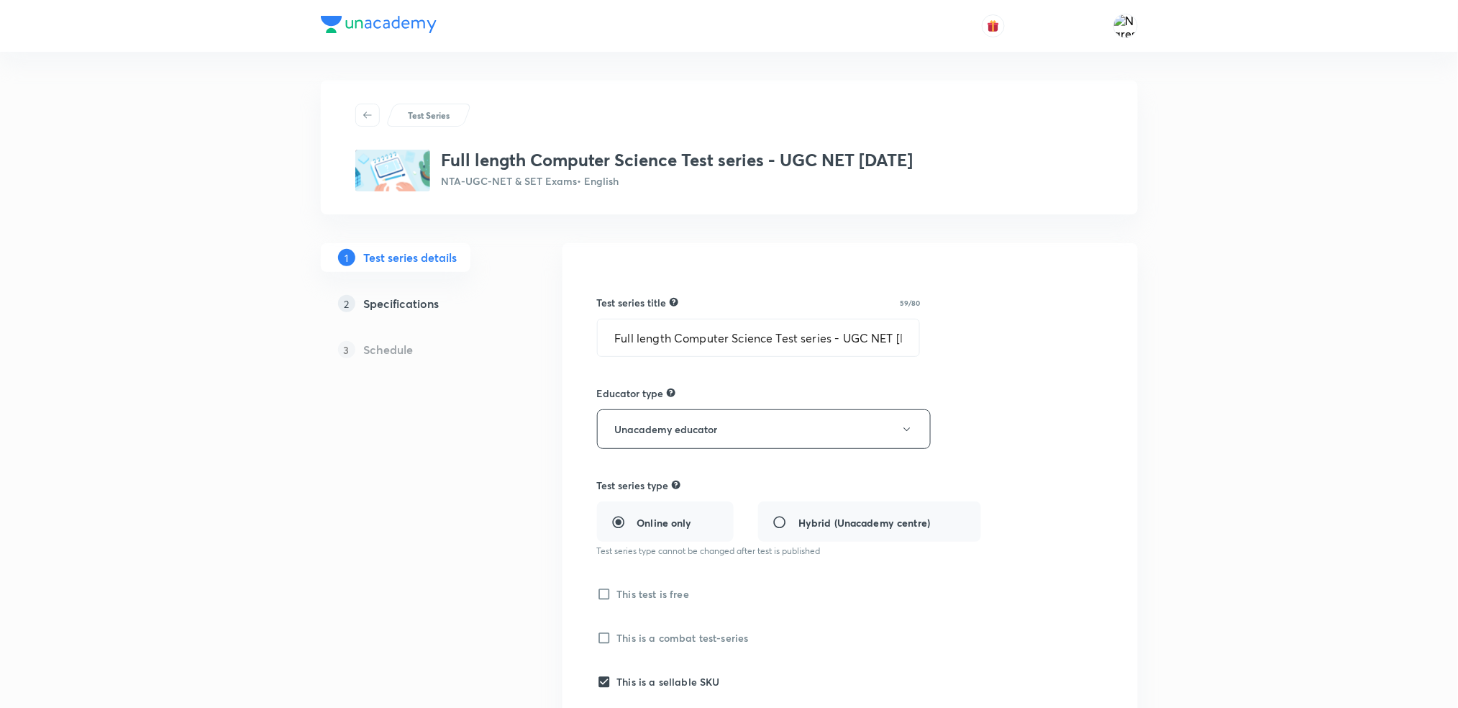
click at [393, 346] on h5 "Schedule" at bounding box center [389, 349] width 50 height 17
click at [394, 299] on h5 "Specifications" at bounding box center [402, 303] width 76 height 17
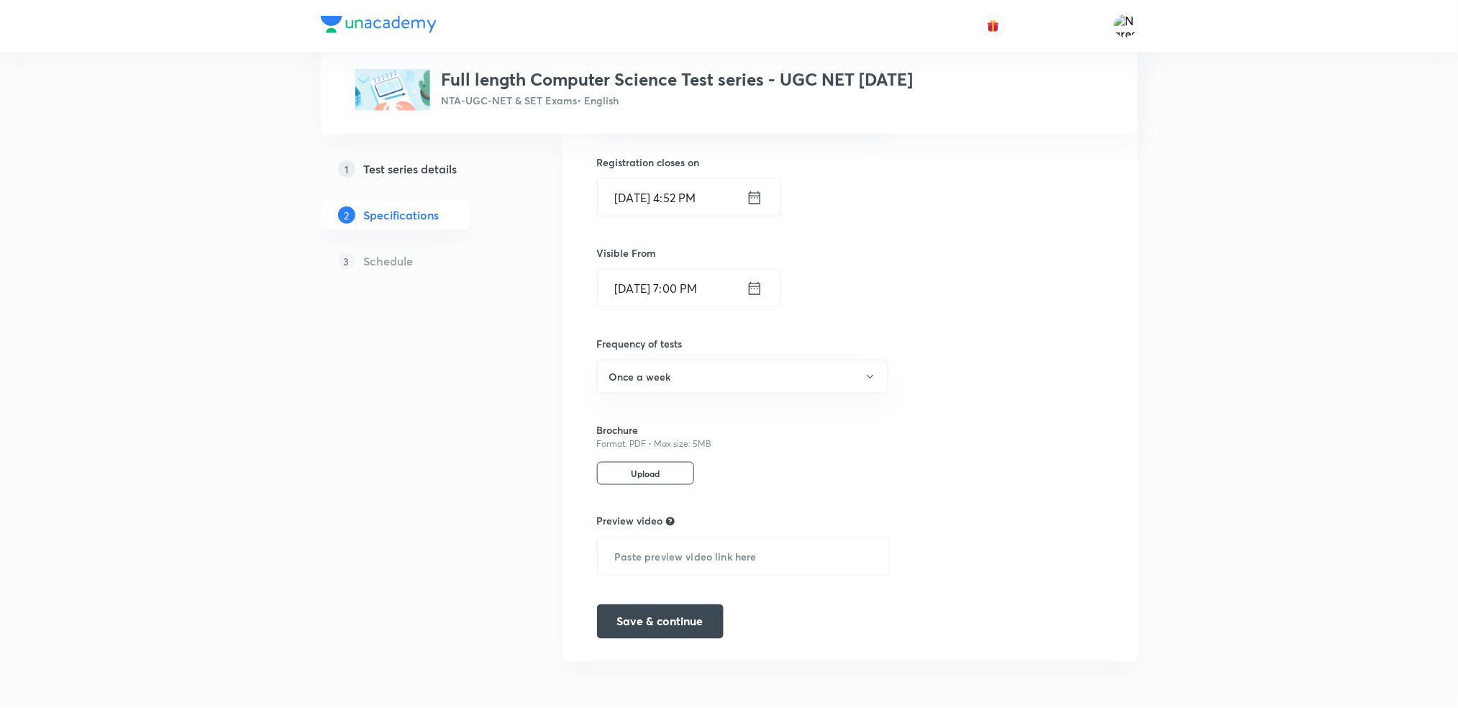
scroll to position [22, 0]
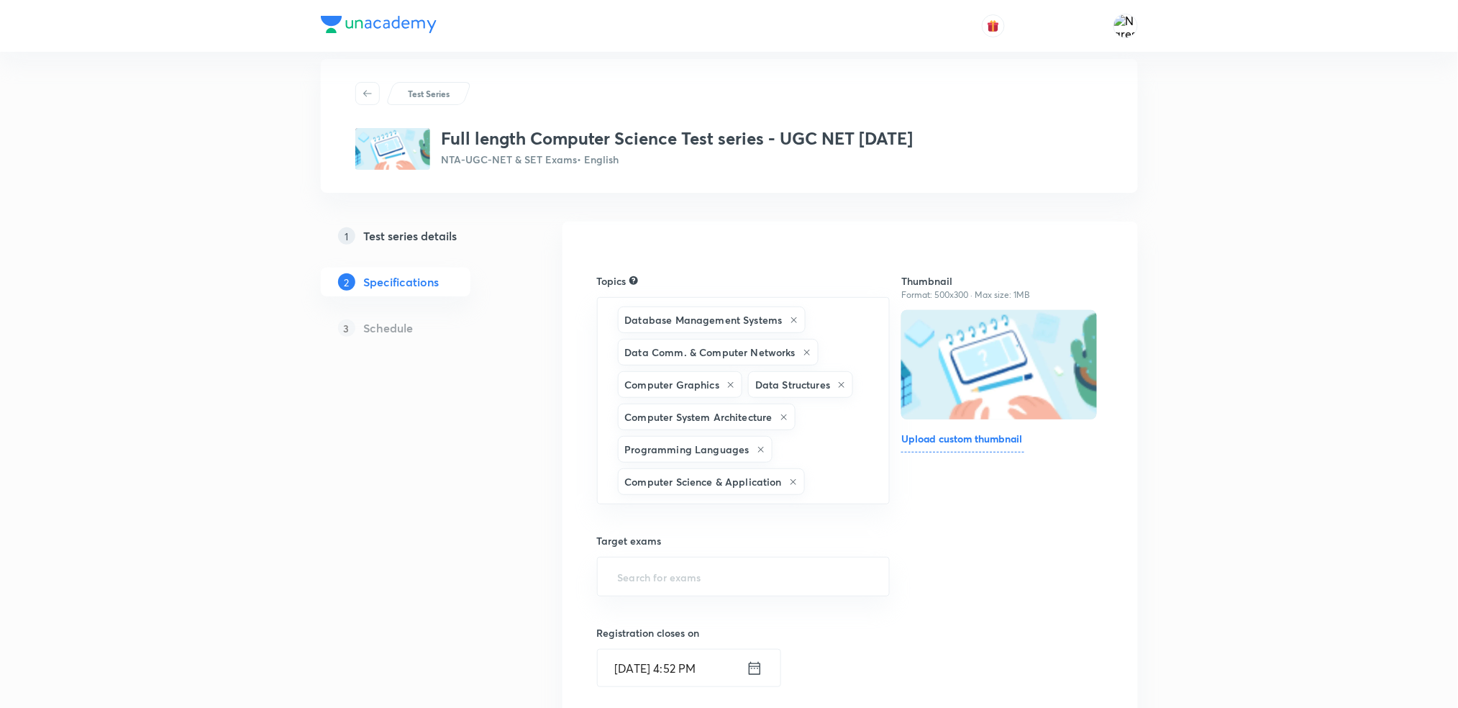
click at [365, 90] on icon at bounding box center [367, 93] width 9 height 6
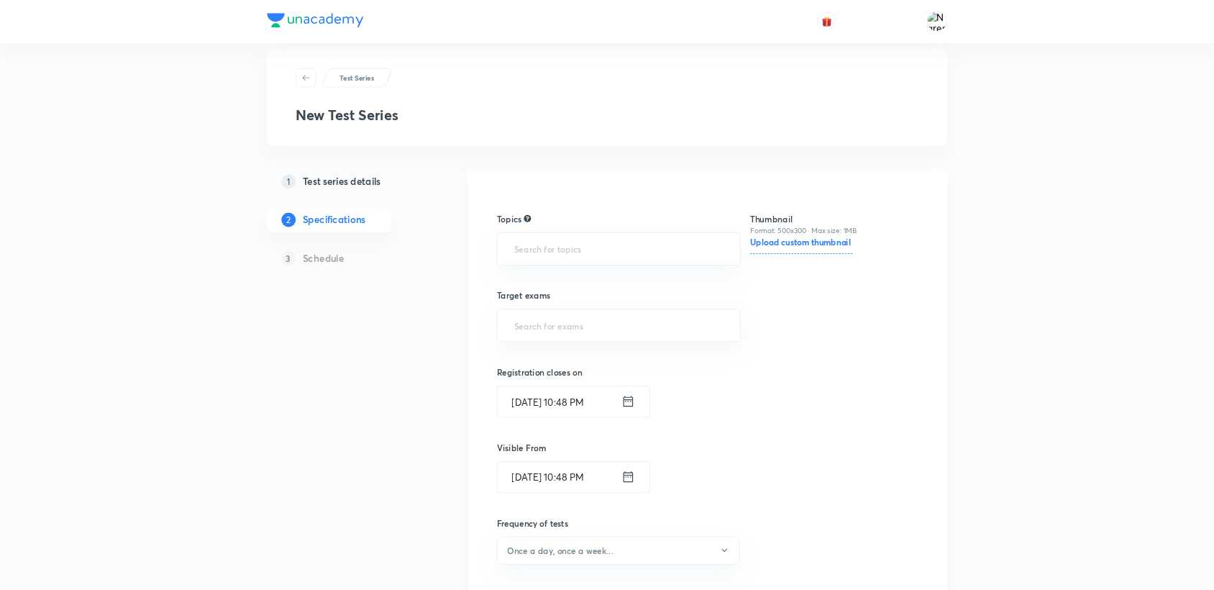
scroll to position [0, 0]
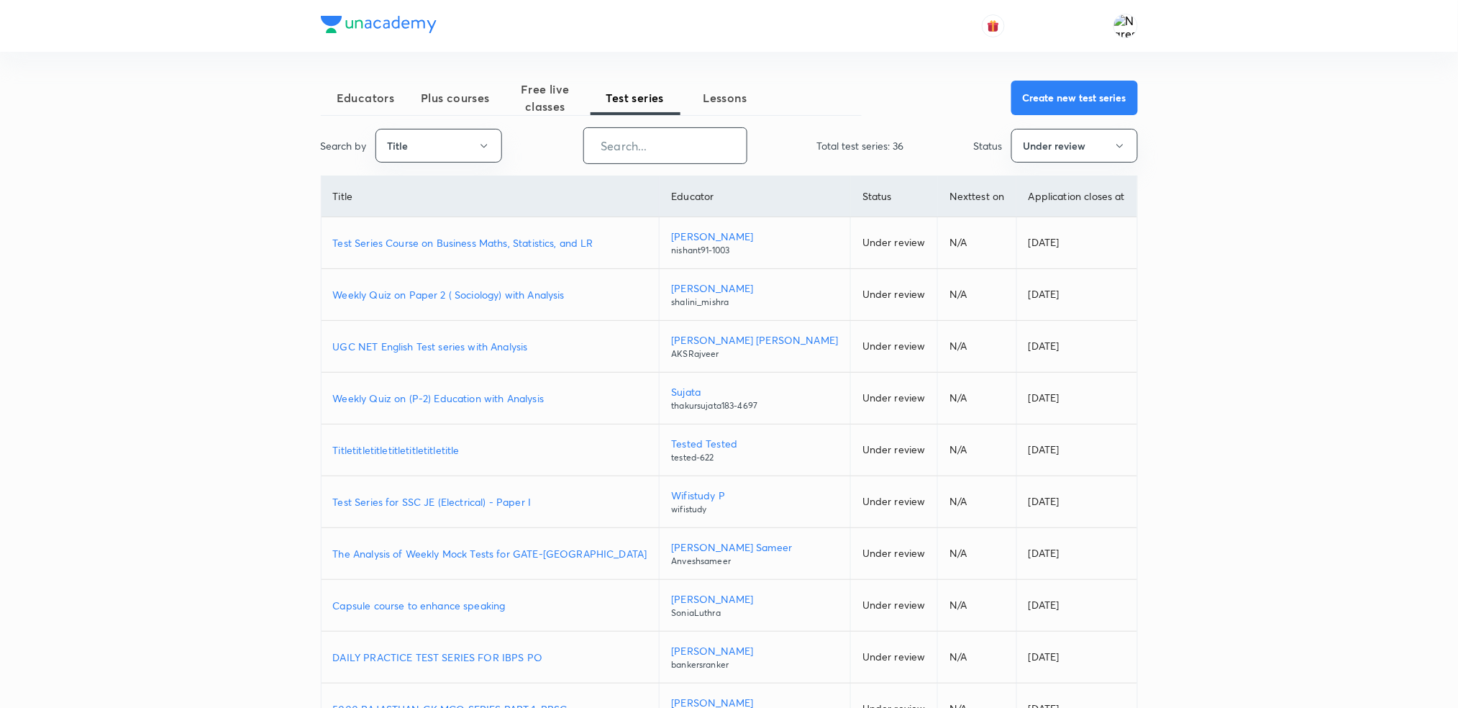
click at [637, 157] on input "text" at bounding box center [665, 145] width 163 height 37
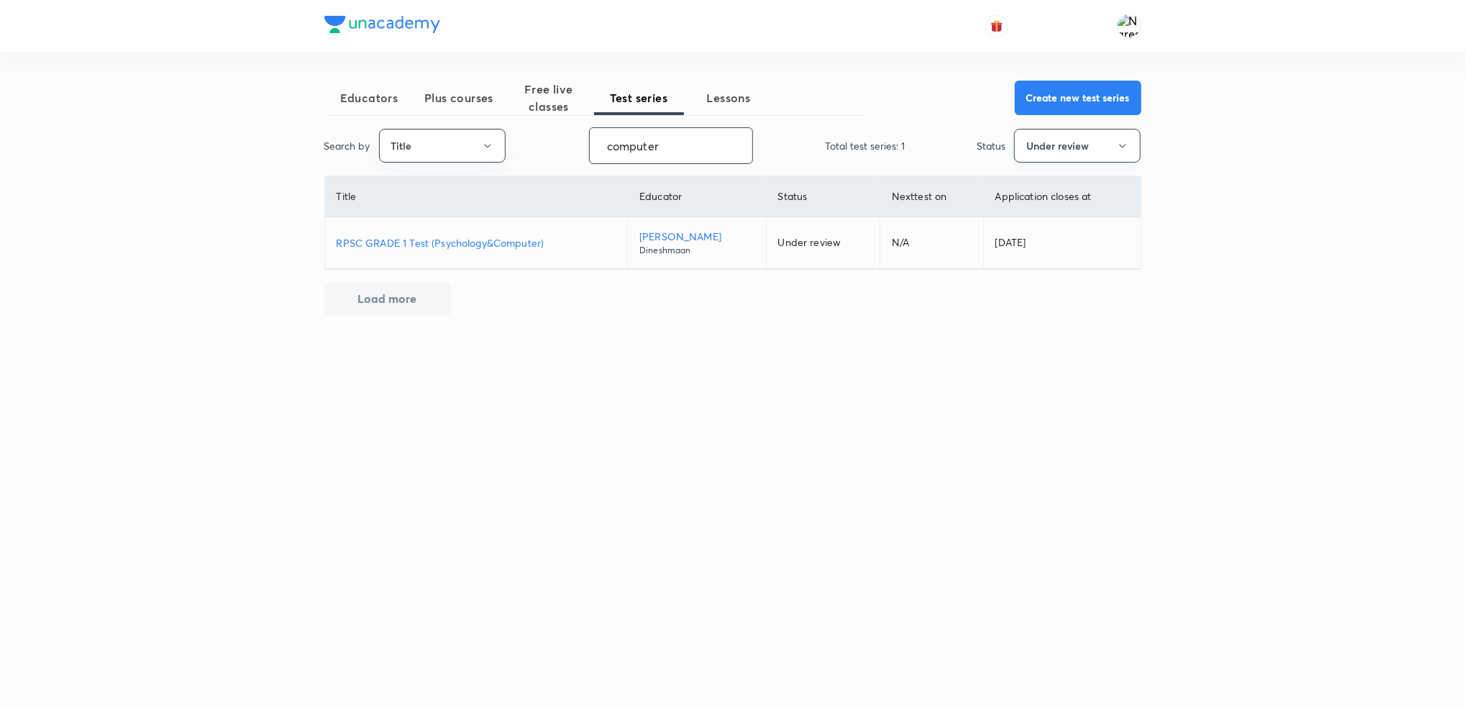
type input "computer"
click at [1071, 147] on button "Under review" at bounding box center [1077, 146] width 127 height 34
click at [1049, 297] on span "Completed" at bounding box center [1078, 295] width 108 height 15
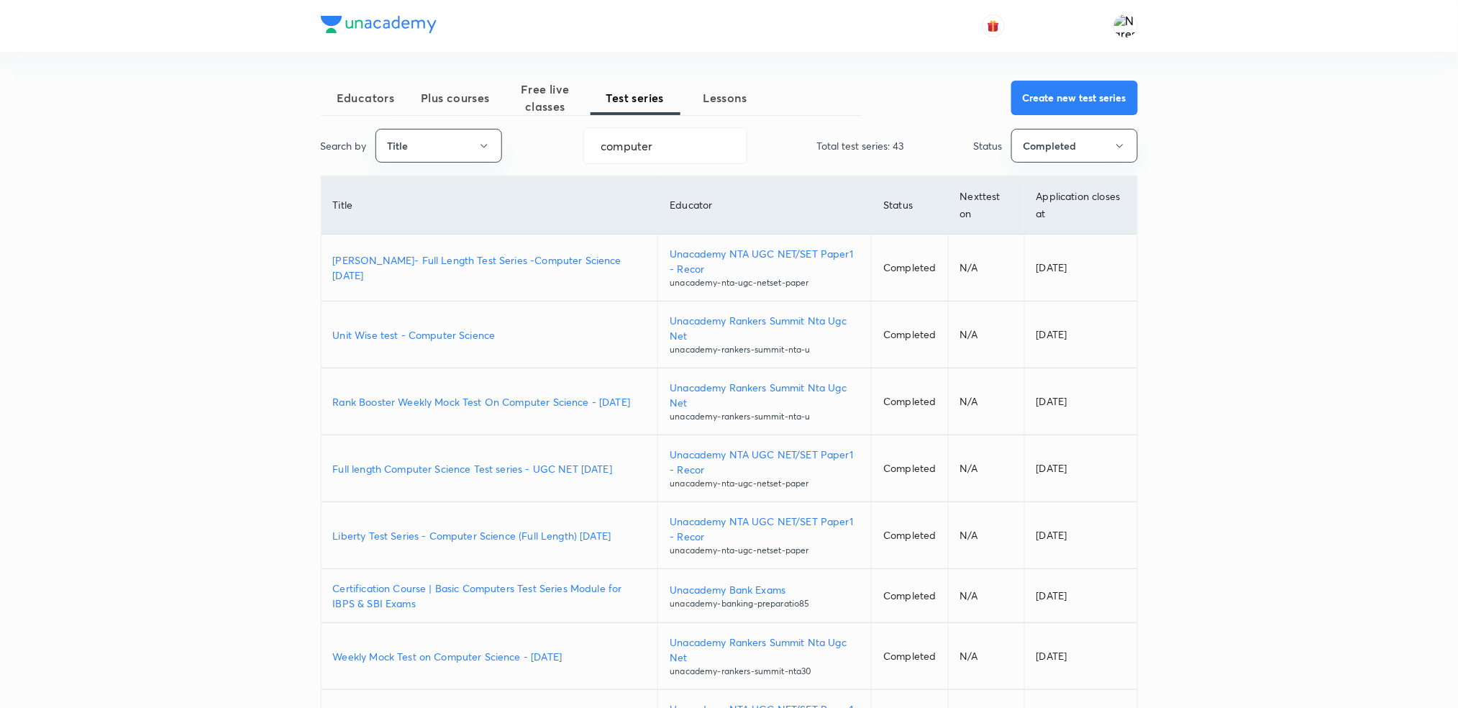
click at [578, 269] on p "[PERSON_NAME]- Full Length Test Series -Computer Science [DATE]" at bounding box center [490, 267] width 314 height 30
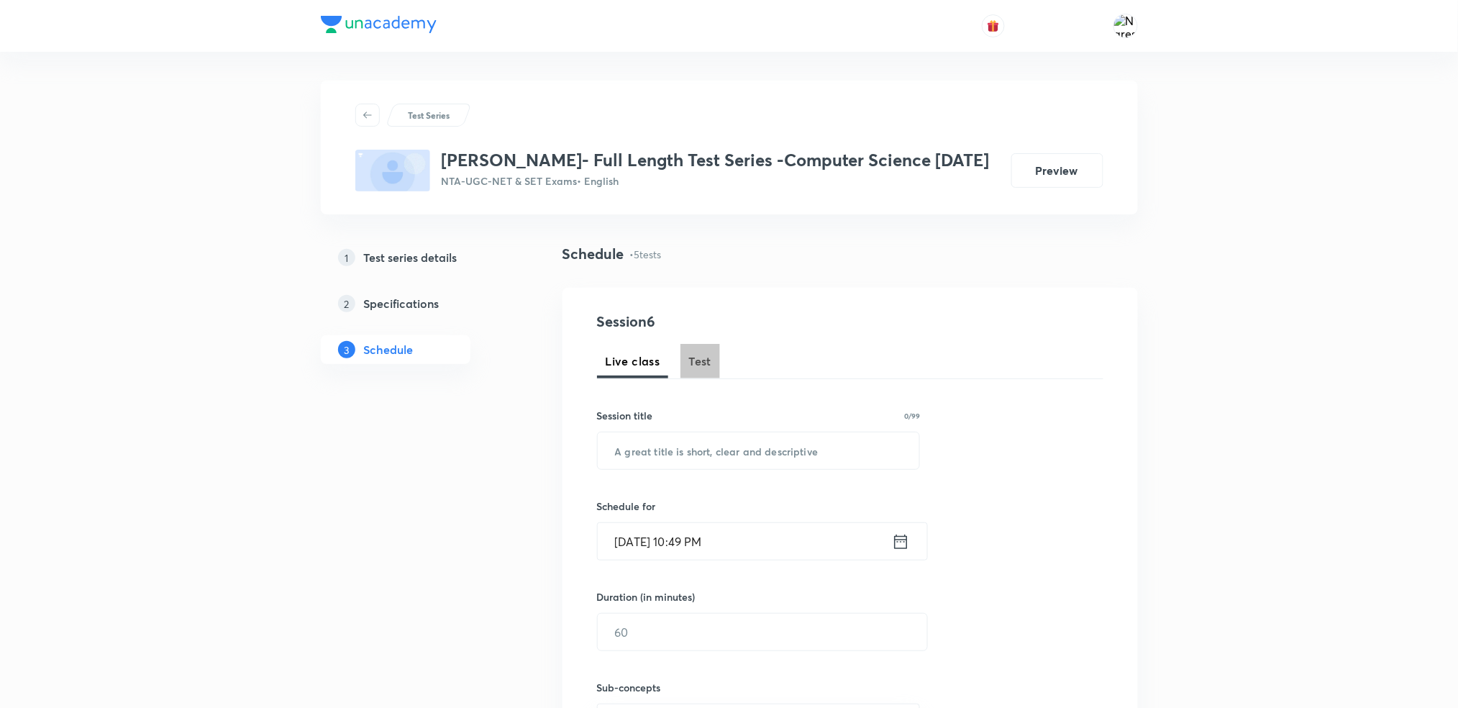
click at [693, 358] on span "Test" at bounding box center [700, 360] width 23 height 17
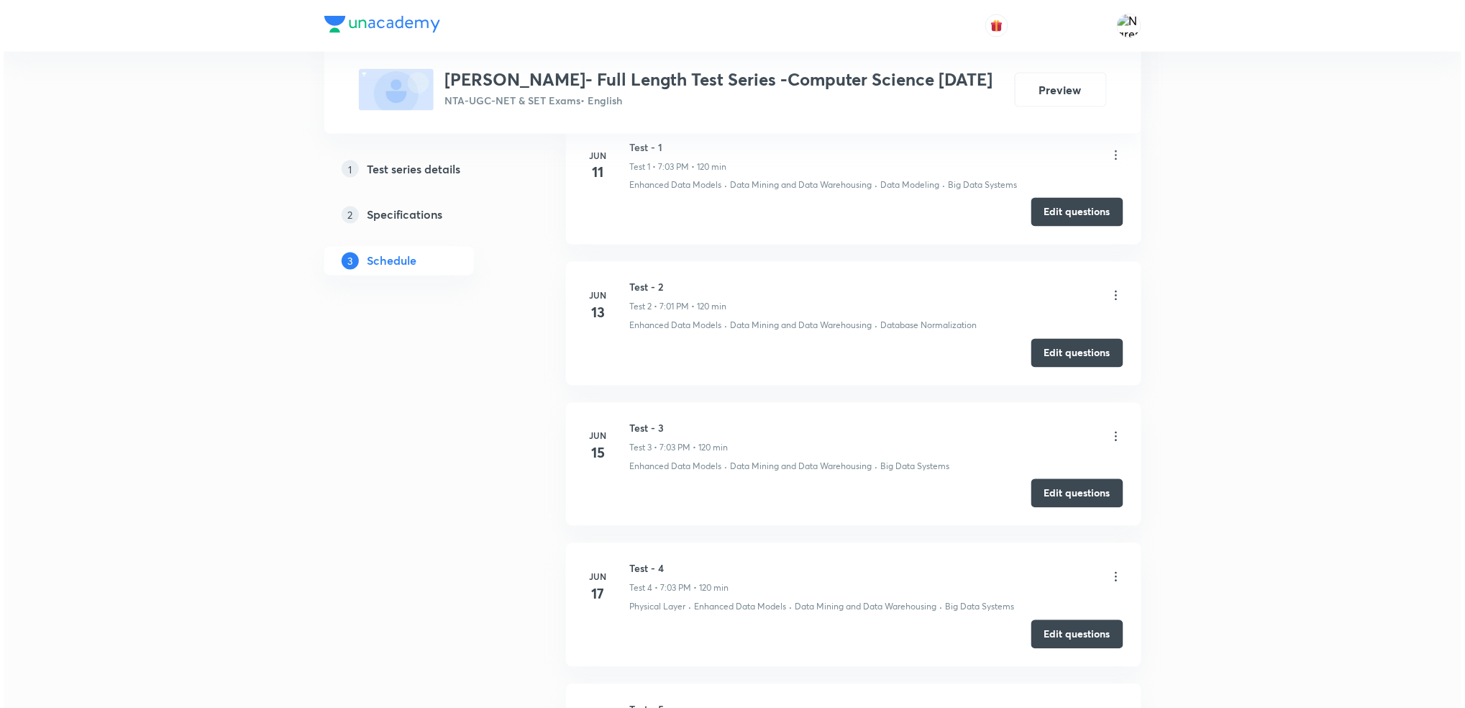
scroll to position [653, 0]
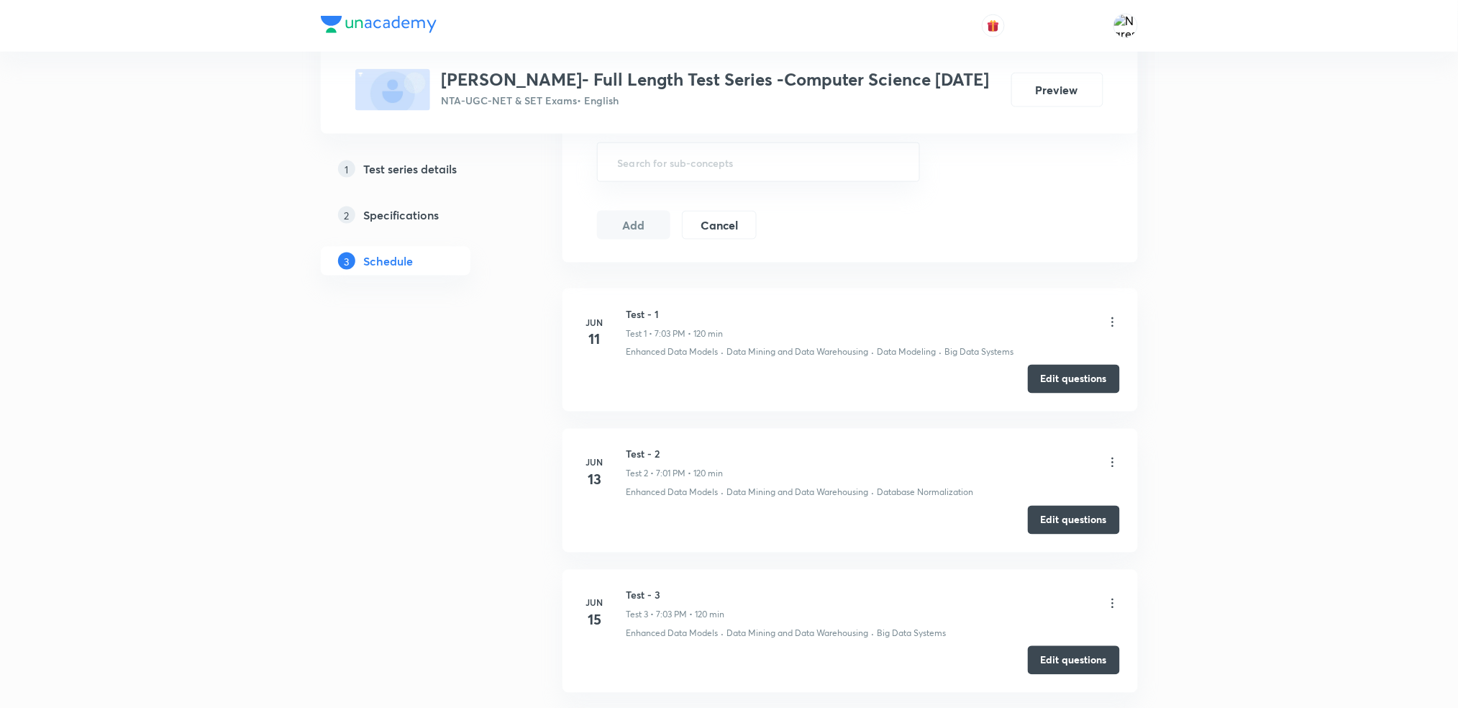
click at [1113, 325] on icon at bounding box center [1113, 322] width 14 height 14
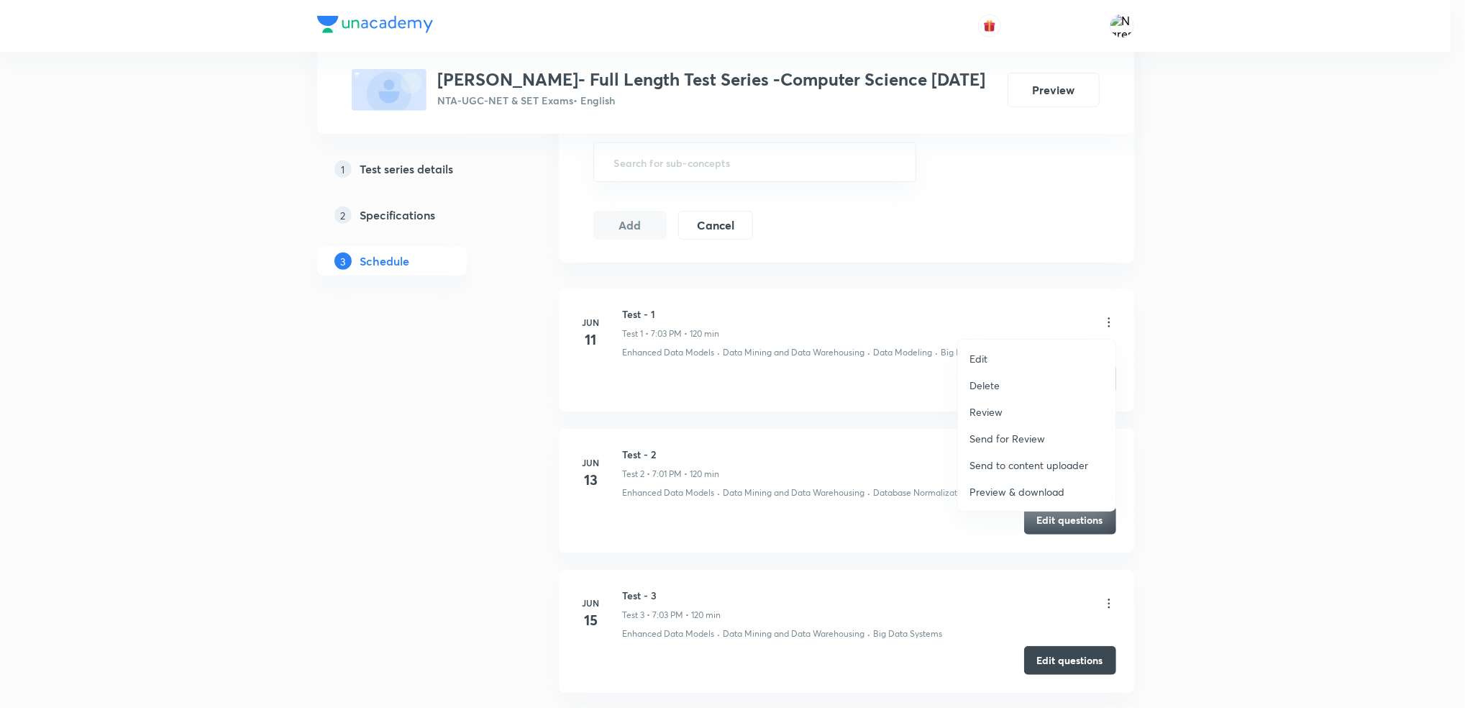
click at [984, 489] on p "Preview & download" at bounding box center [1017, 491] width 95 height 15
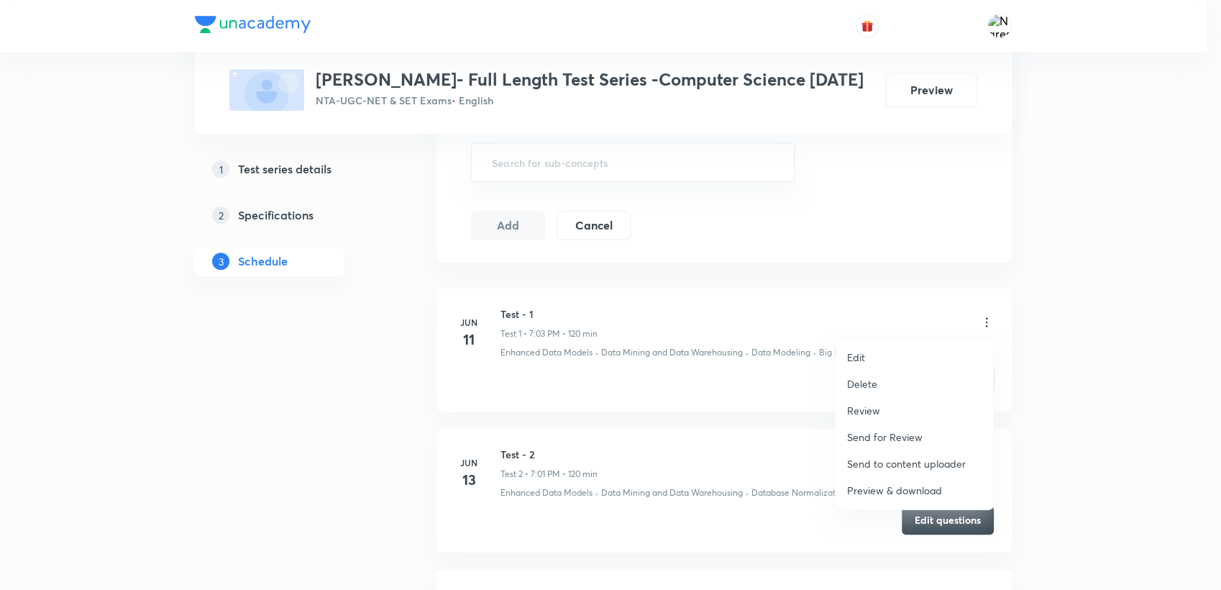
click at [1059, 291] on div at bounding box center [610, 295] width 1221 height 590
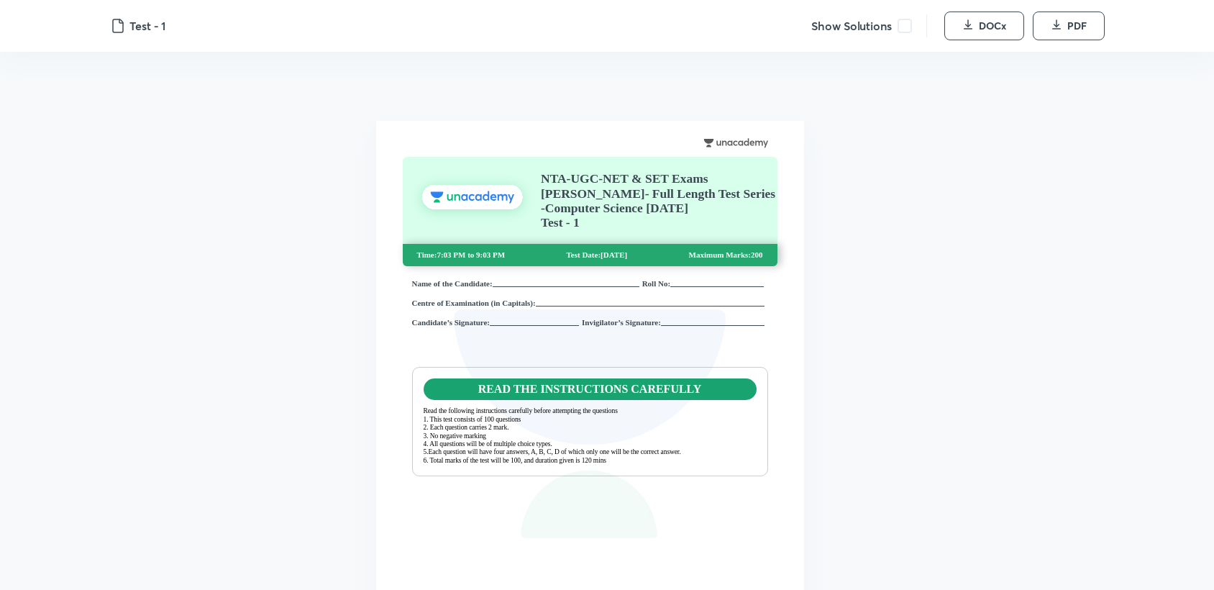
click at [901, 28] on span at bounding box center [905, 26] width 14 height 14
click at [799, 328] on div "NTA-UGC-NET & SET Exams [PERSON_NAME]- Full Length Test Series -Computer Scienc…" at bounding box center [590, 424] width 428 height 606
